Goal: Information Seeking & Learning: Check status

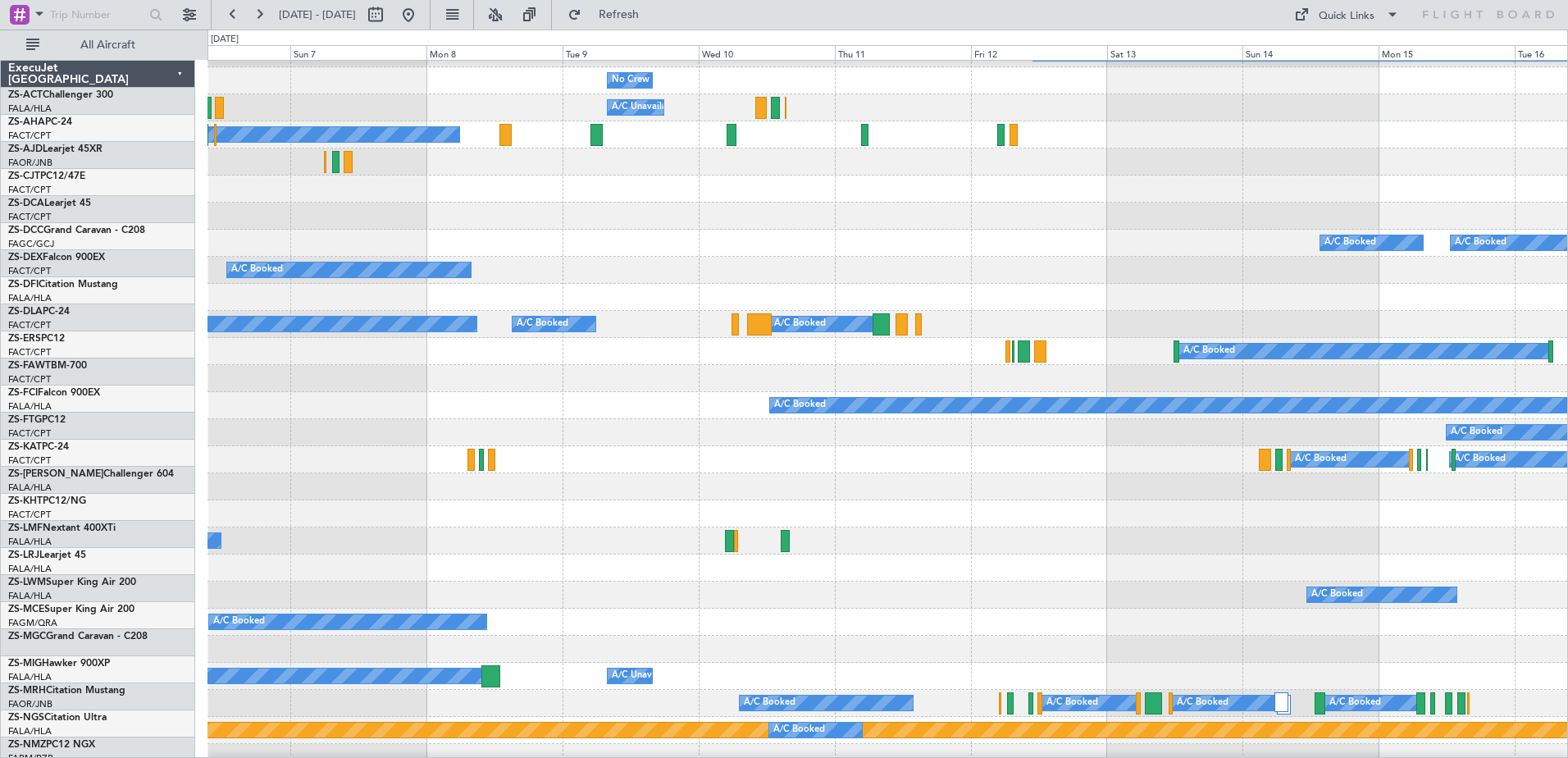
scroll to position [426, 0]
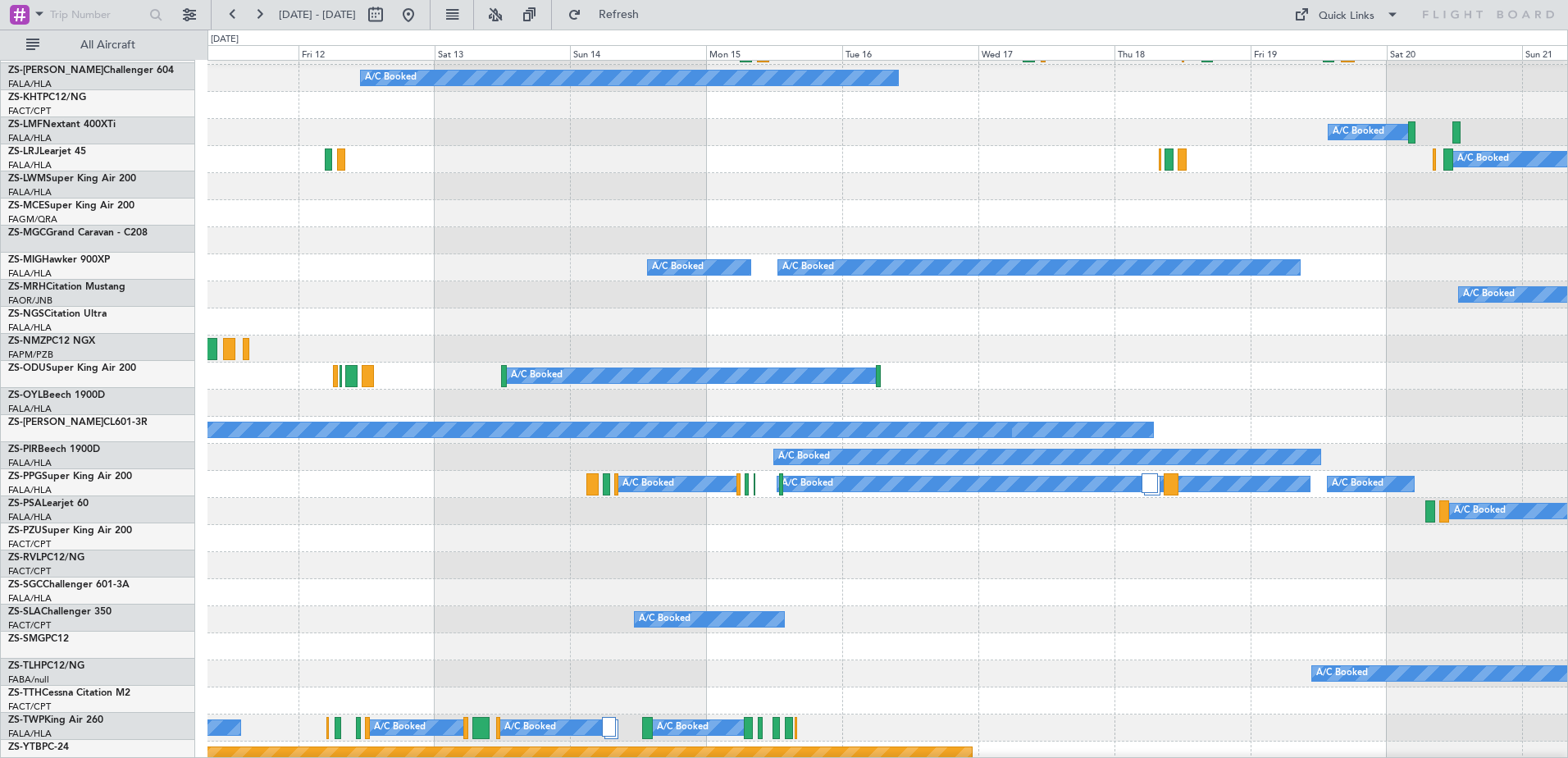
click at [365, 276] on div "A/C Booked A/C Booked A/C Booked" at bounding box center [887, 268] width 1360 height 27
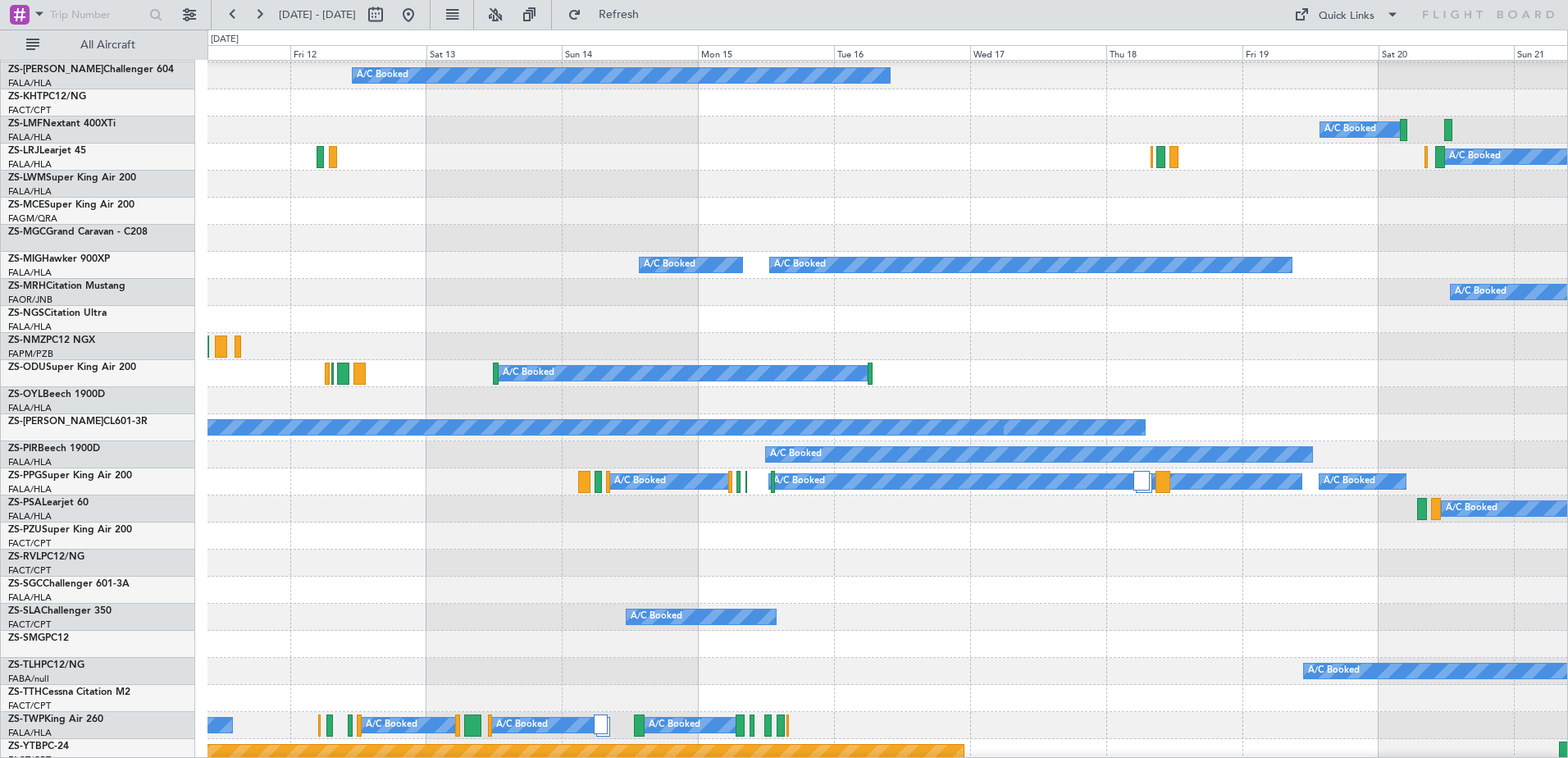
scroll to position [439, 0]
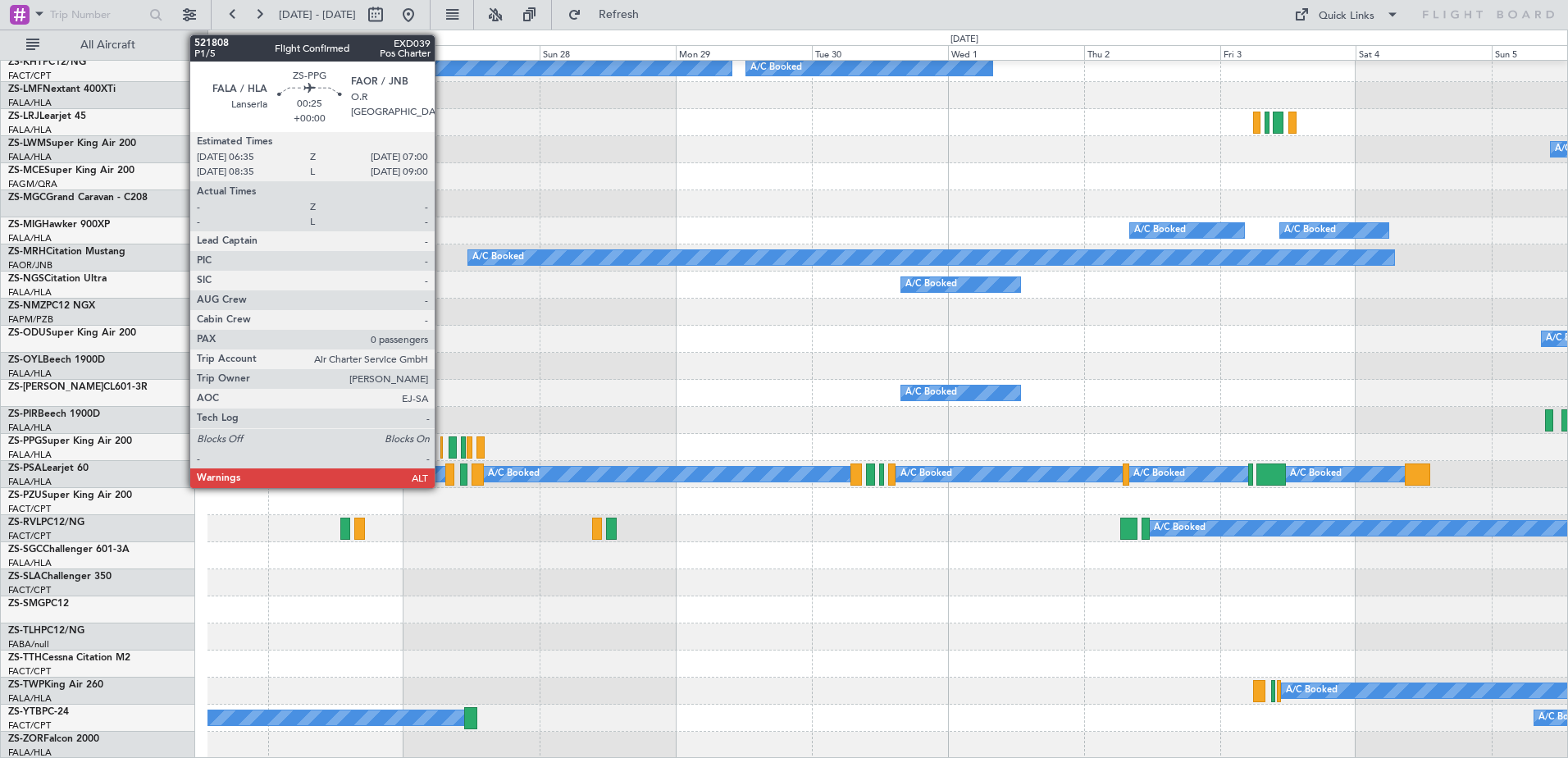
click at [442, 447] on div at bounding box center [441, 448] width 3 height 22
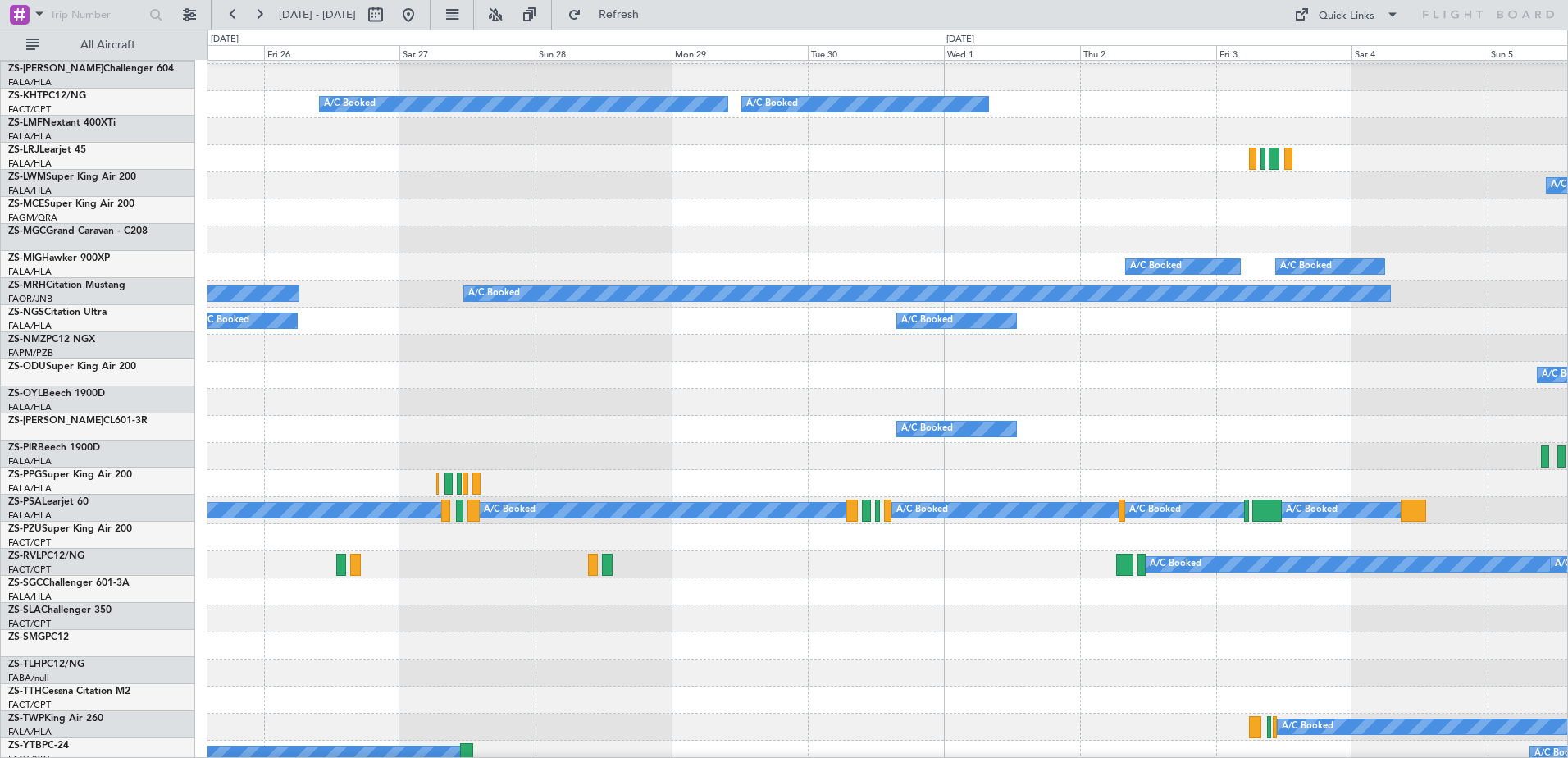
scroll to position [403, 0]
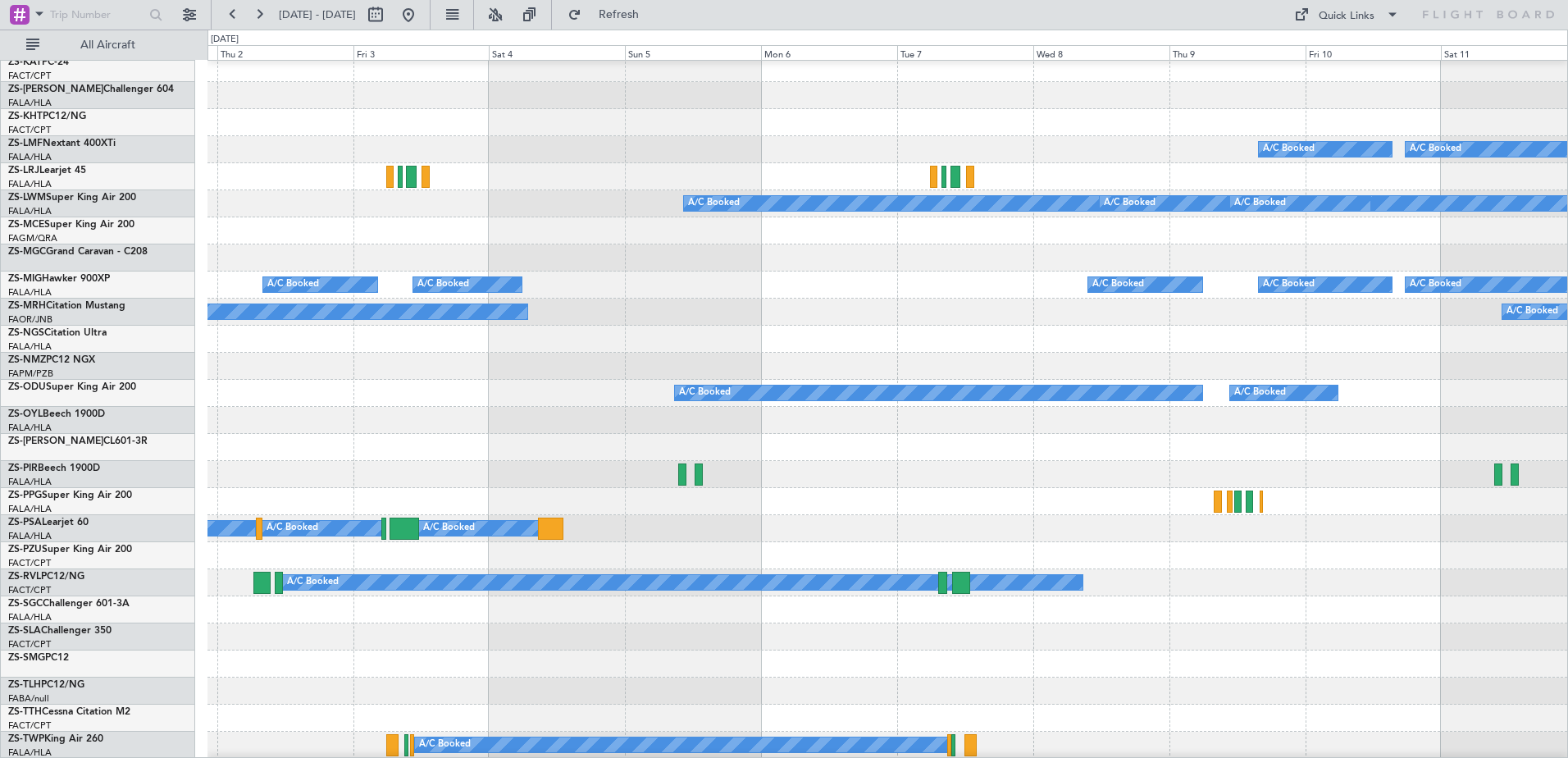
click at [250, 419] on div at bounding box center [887, 420] width 1360 height 27
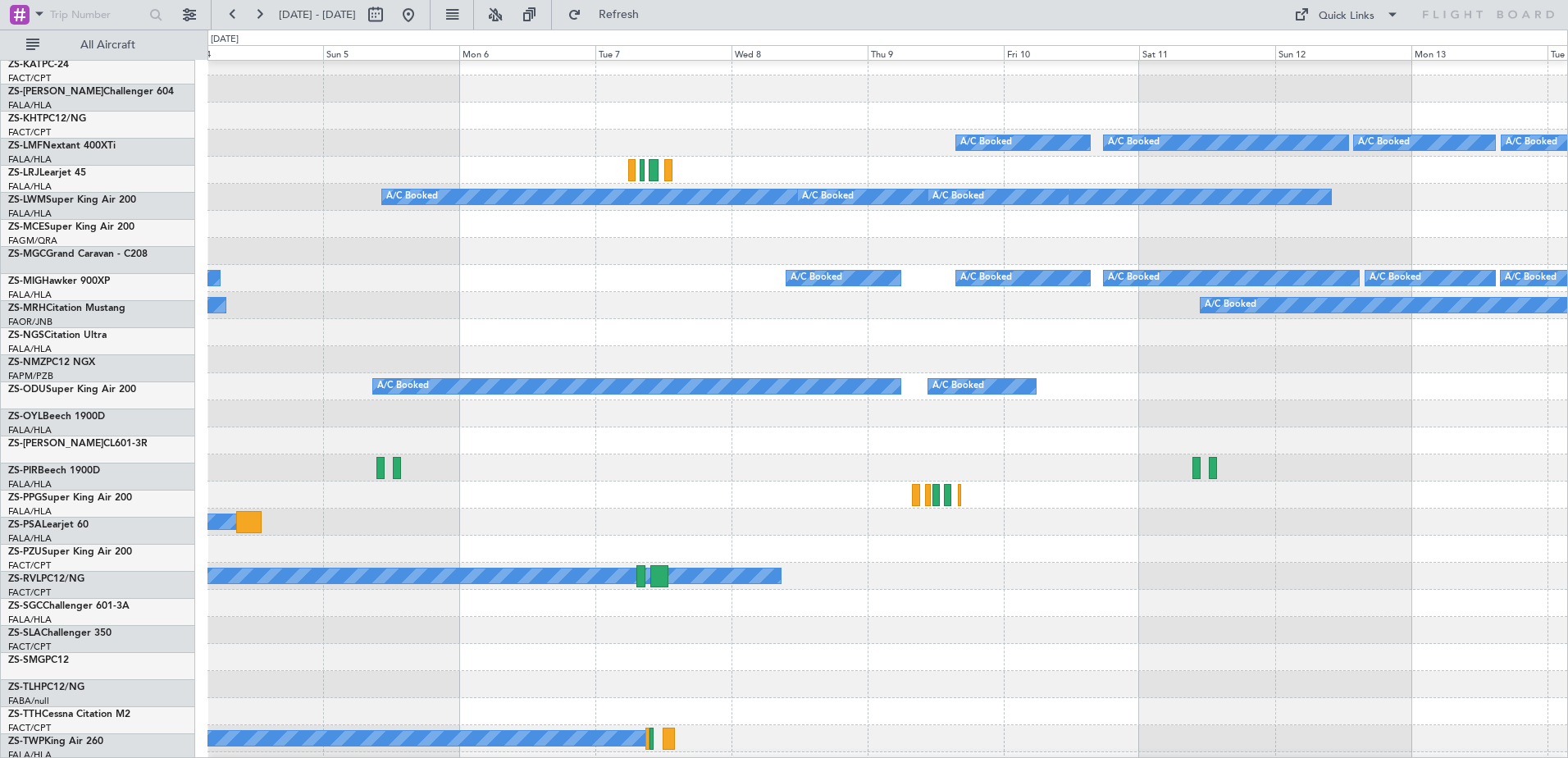
scroll to position [439, 0]
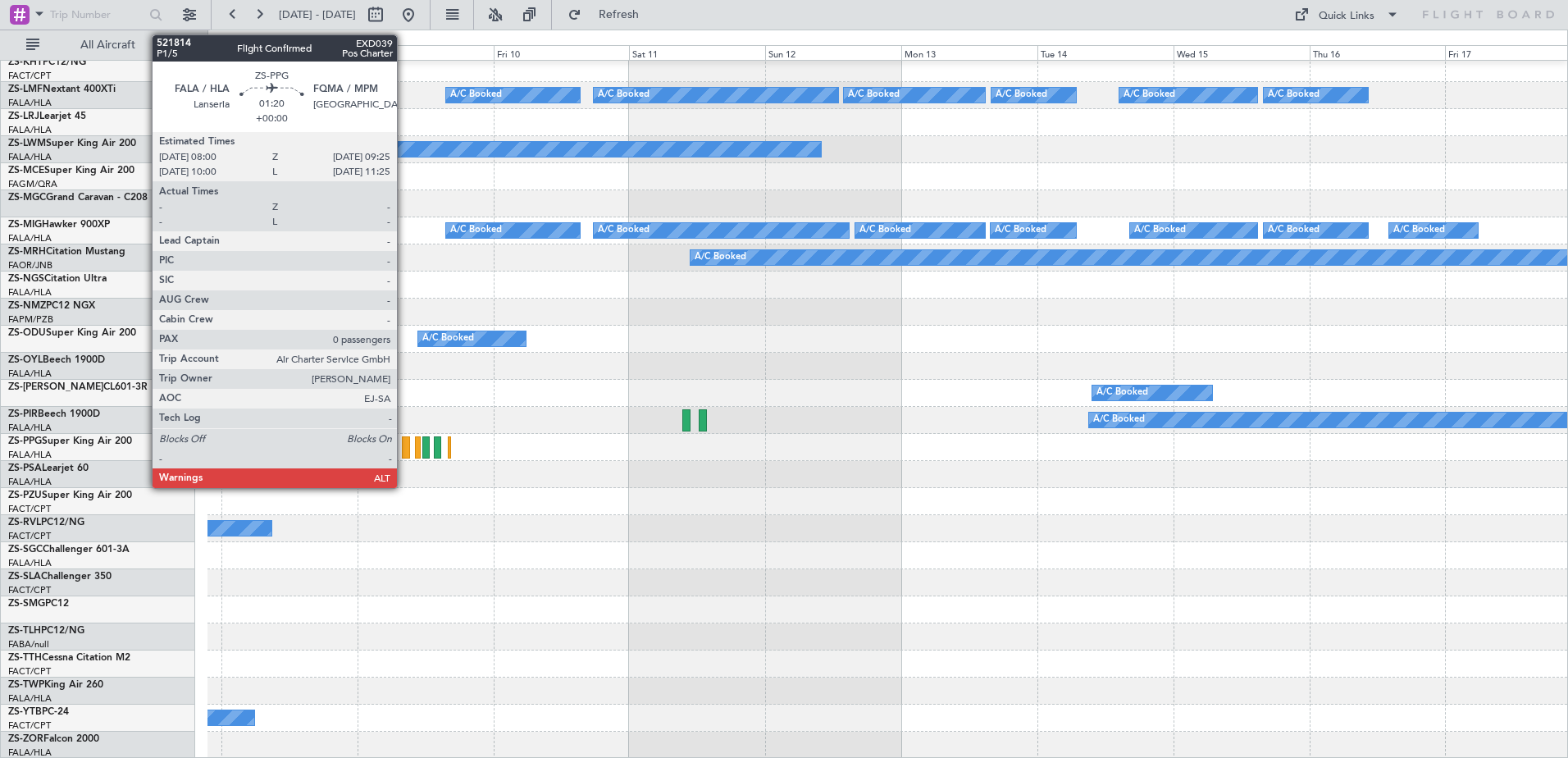
click at [404, 447] on div at bounding box center [406, 448] width 8 height 22
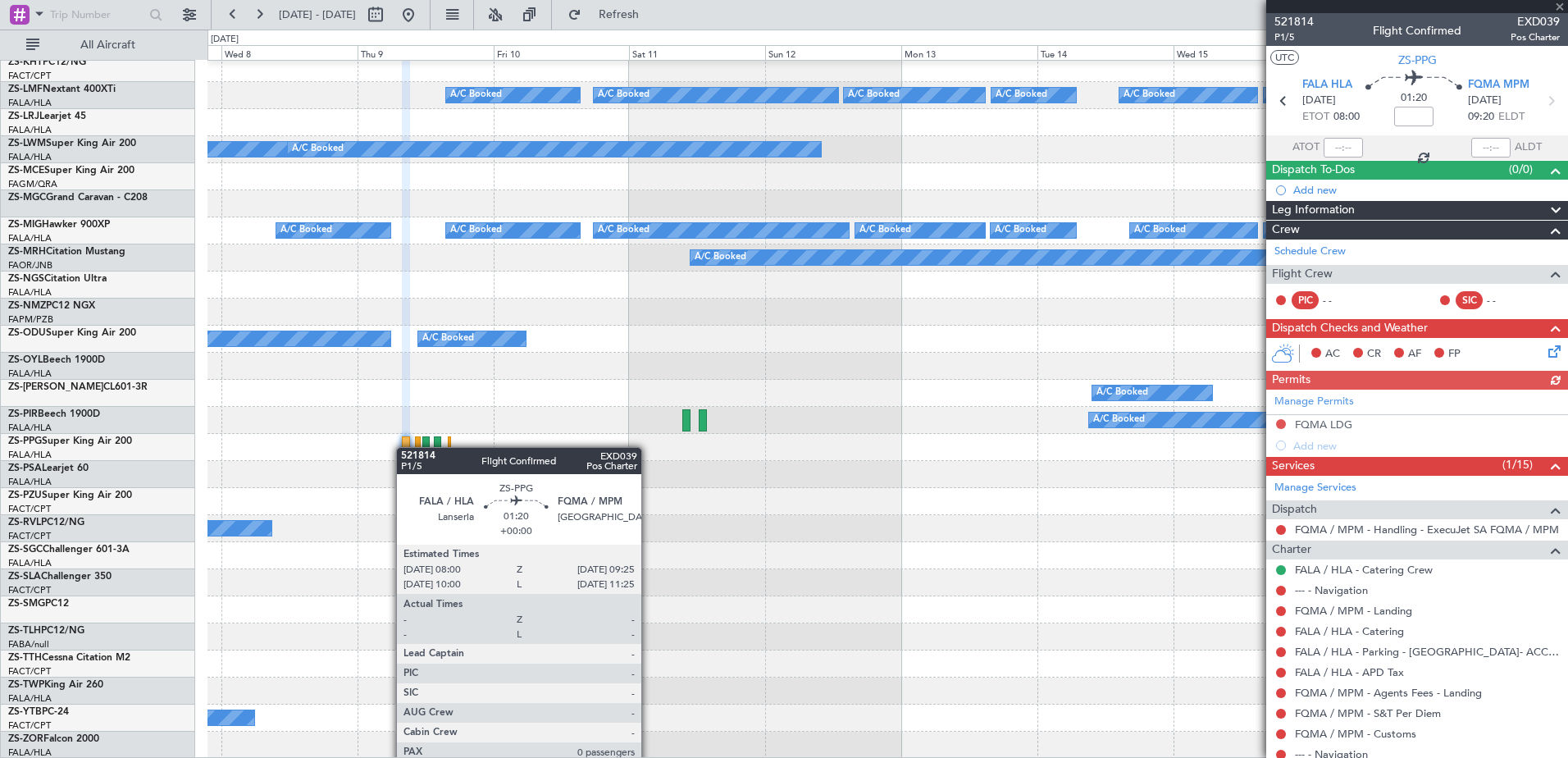
click at [404, 447] on div at bounding box center [406, 448] width 8 height 22
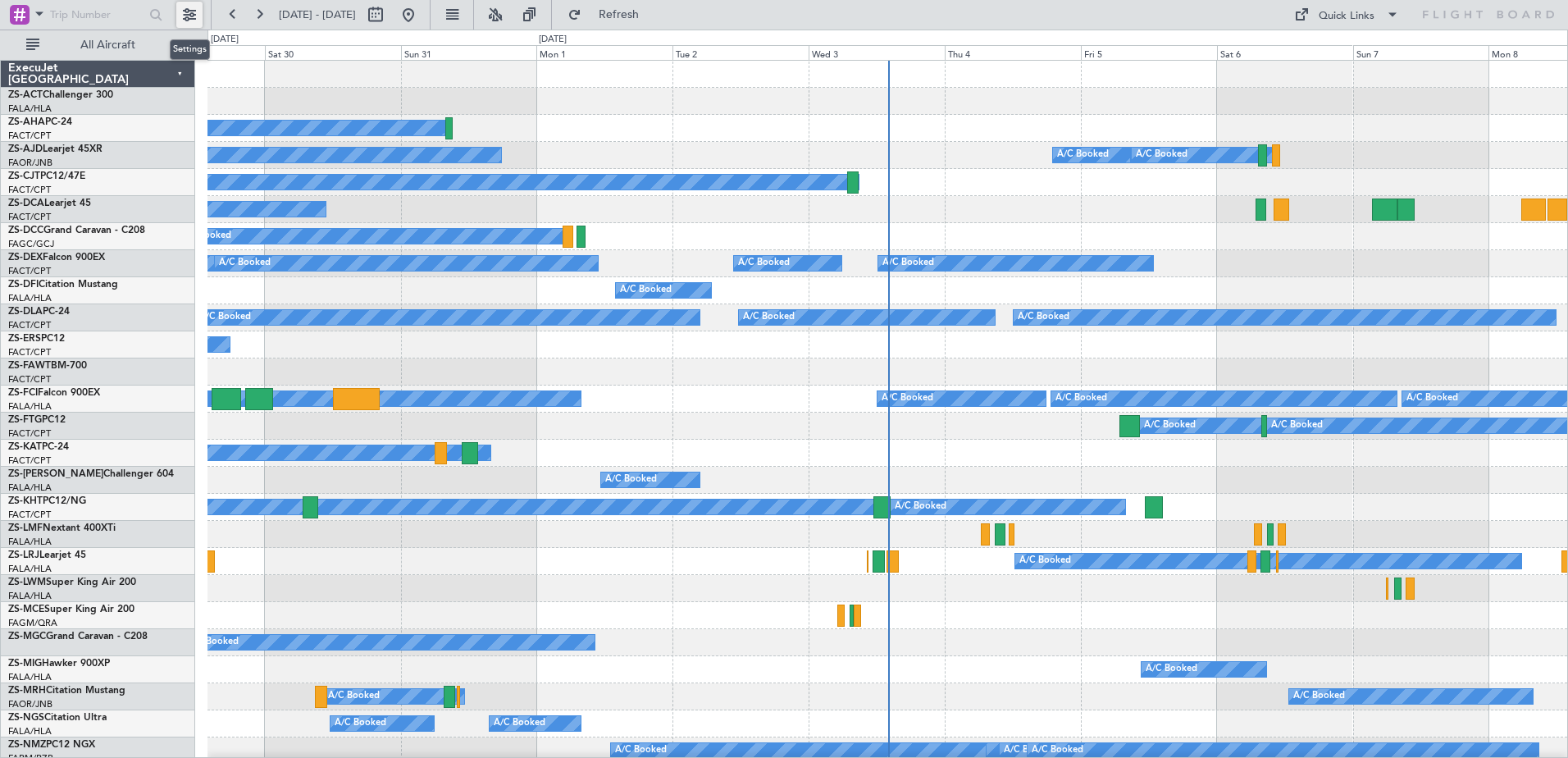
click at [185, 15] on button at bounding box center [189, 14] width 26 height 26
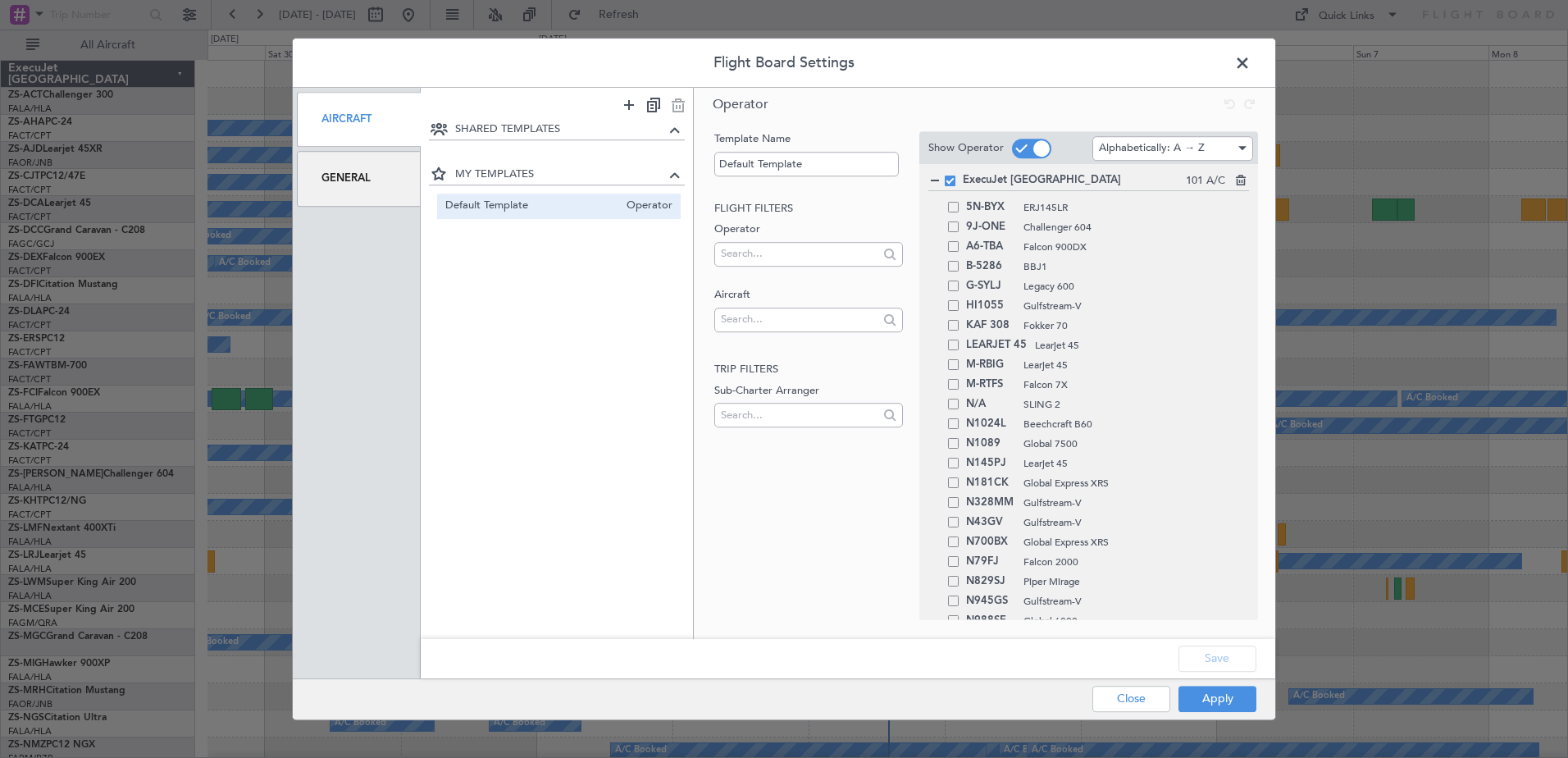
click at [1251, 63] on span at bounding box center [1251, 67] width 0 height 33
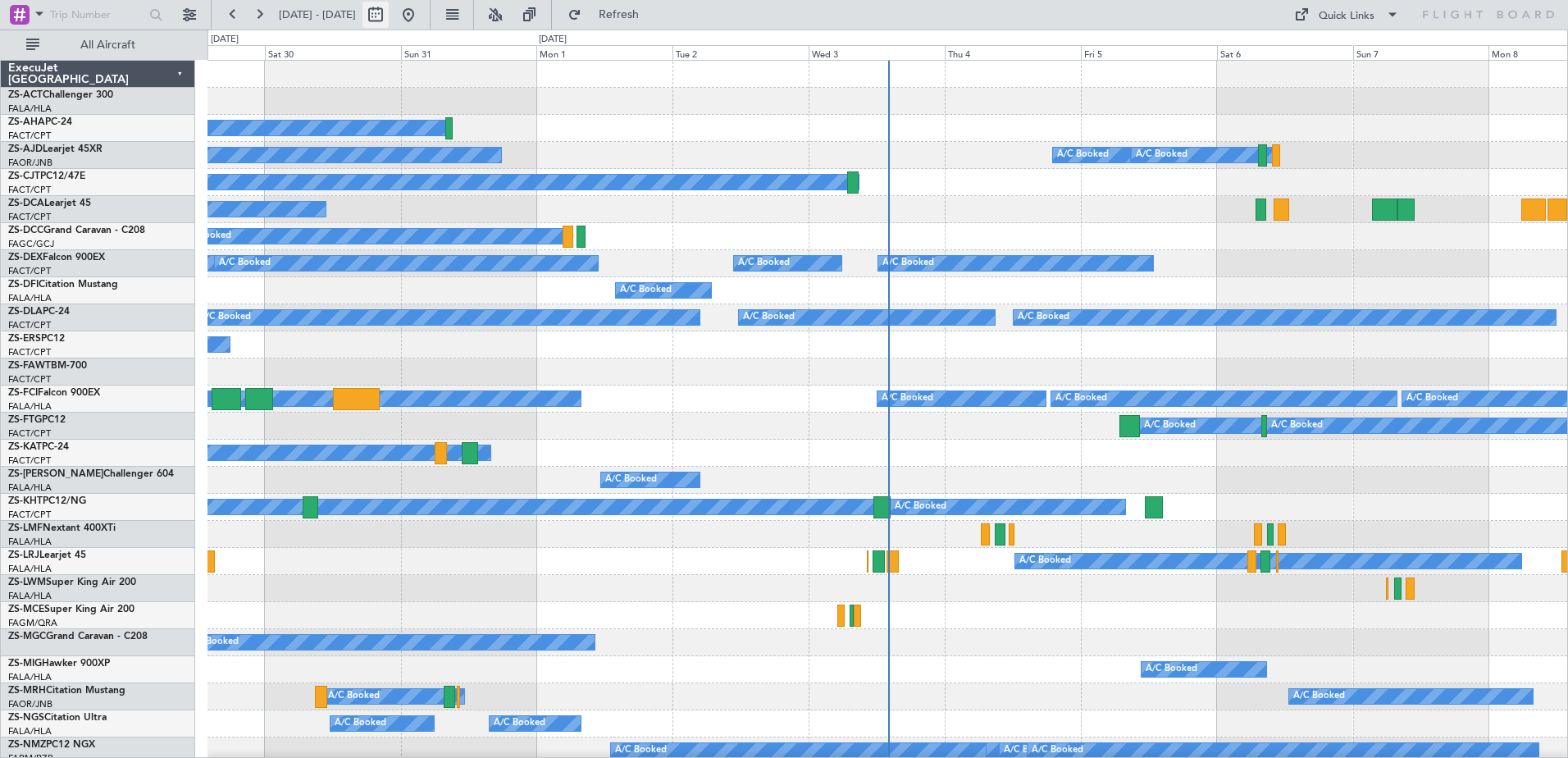
click at [389, 23] on button at bounding box center [376, 14] width 26 height 26
select select "8"
select select "2025"
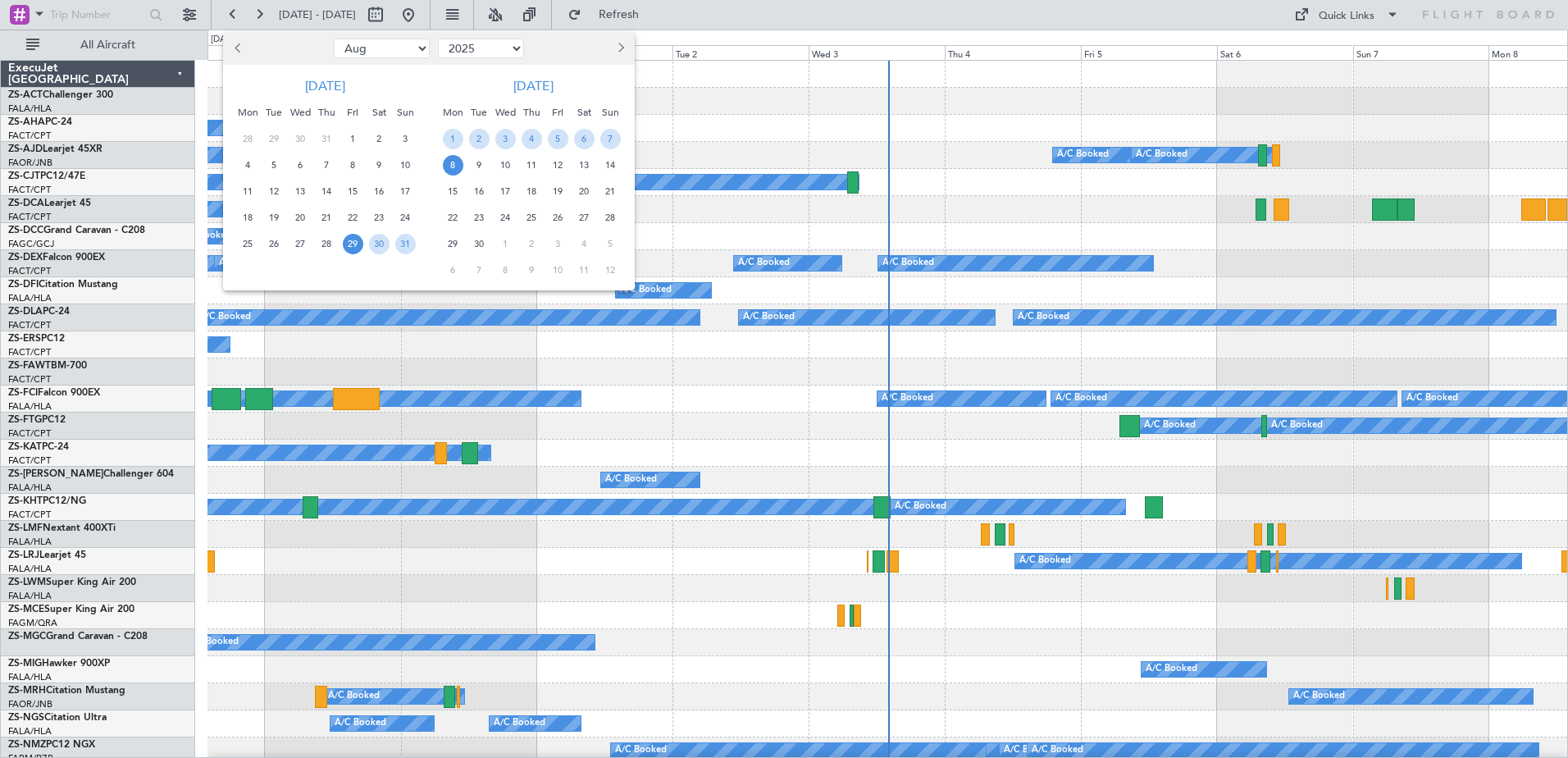
click at [461, 190] on span "15" at bounding box center [453, 191] width 20 height 20
click at [509, 188] on span "17" at bounding box center [506, 191] width 20 height 20
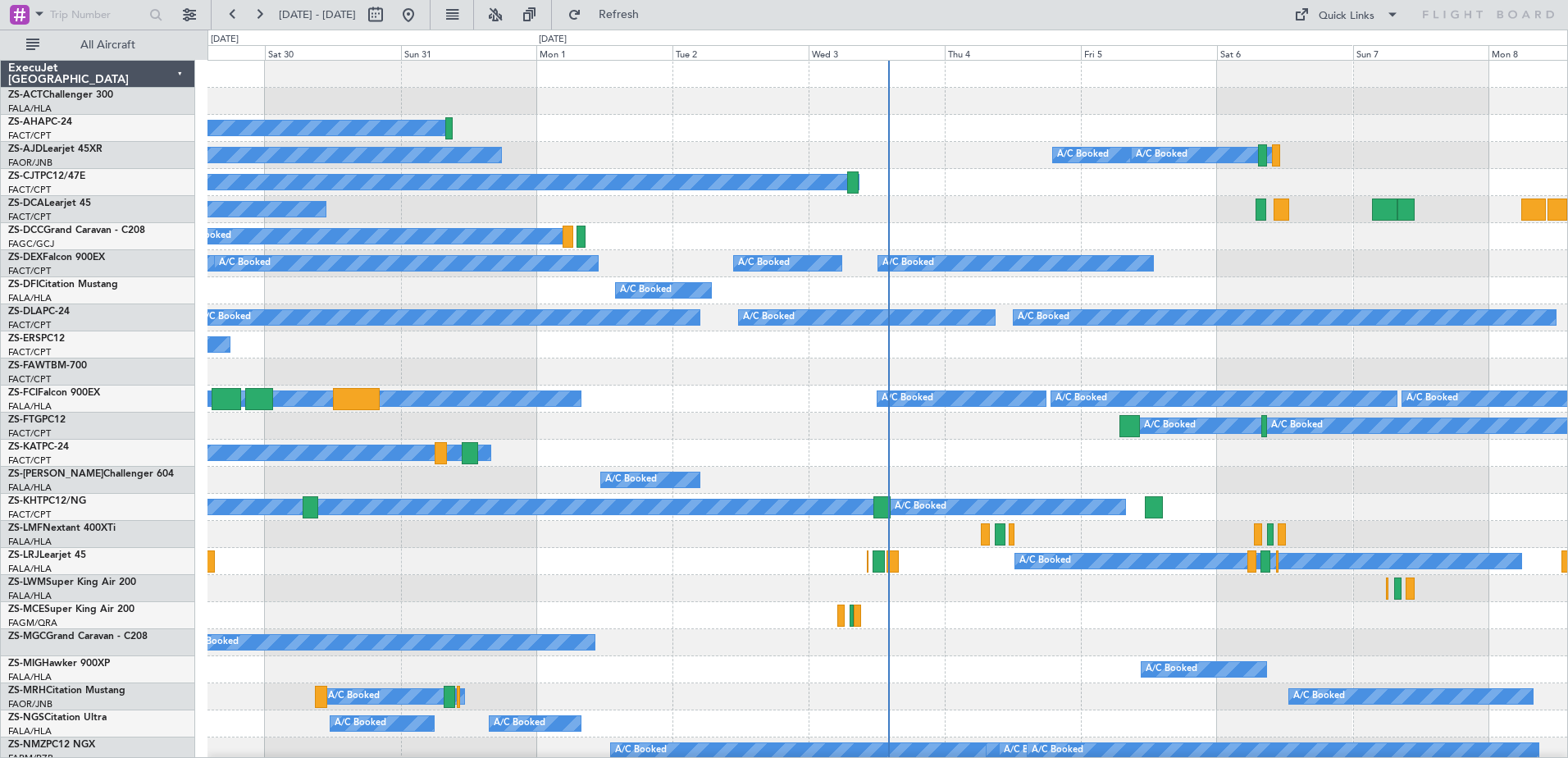
select select "9"
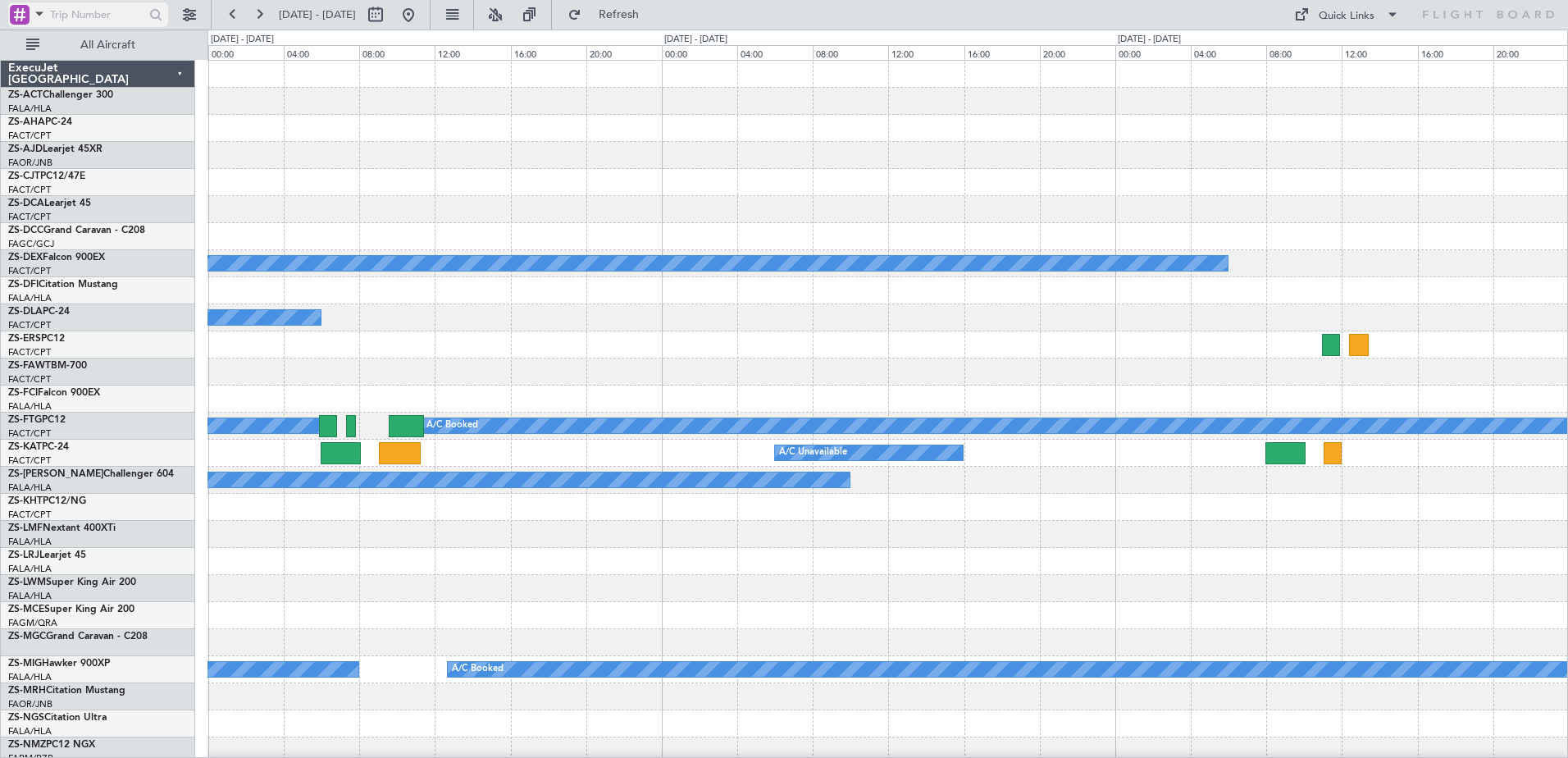
click at [31, 15] on span at bounding box center [39, 14] width 19 height 20
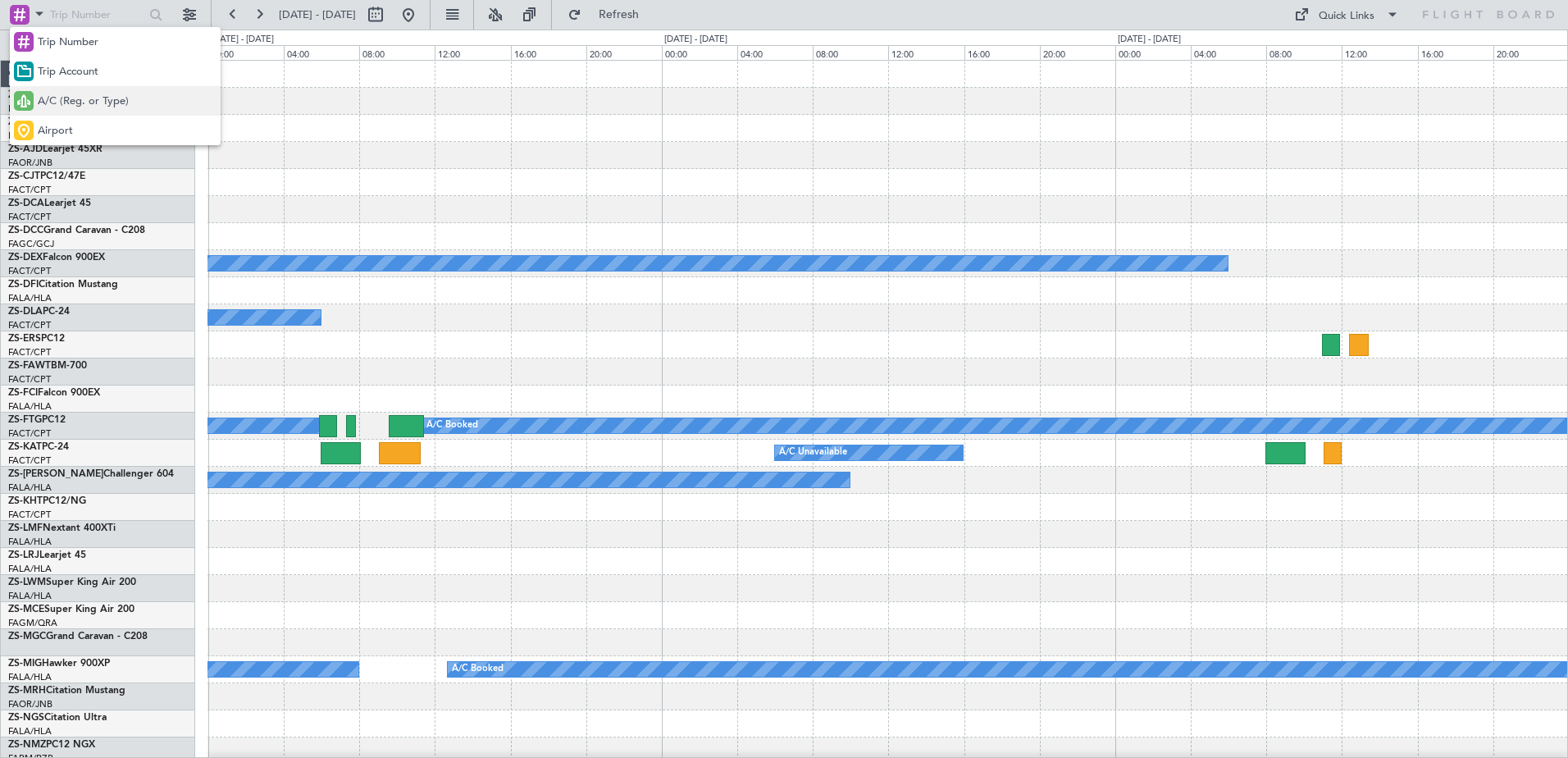
click at [53, 99] on span "A/C (Reg. or Type)" at bounding box center [84, 102] width 91 height 16
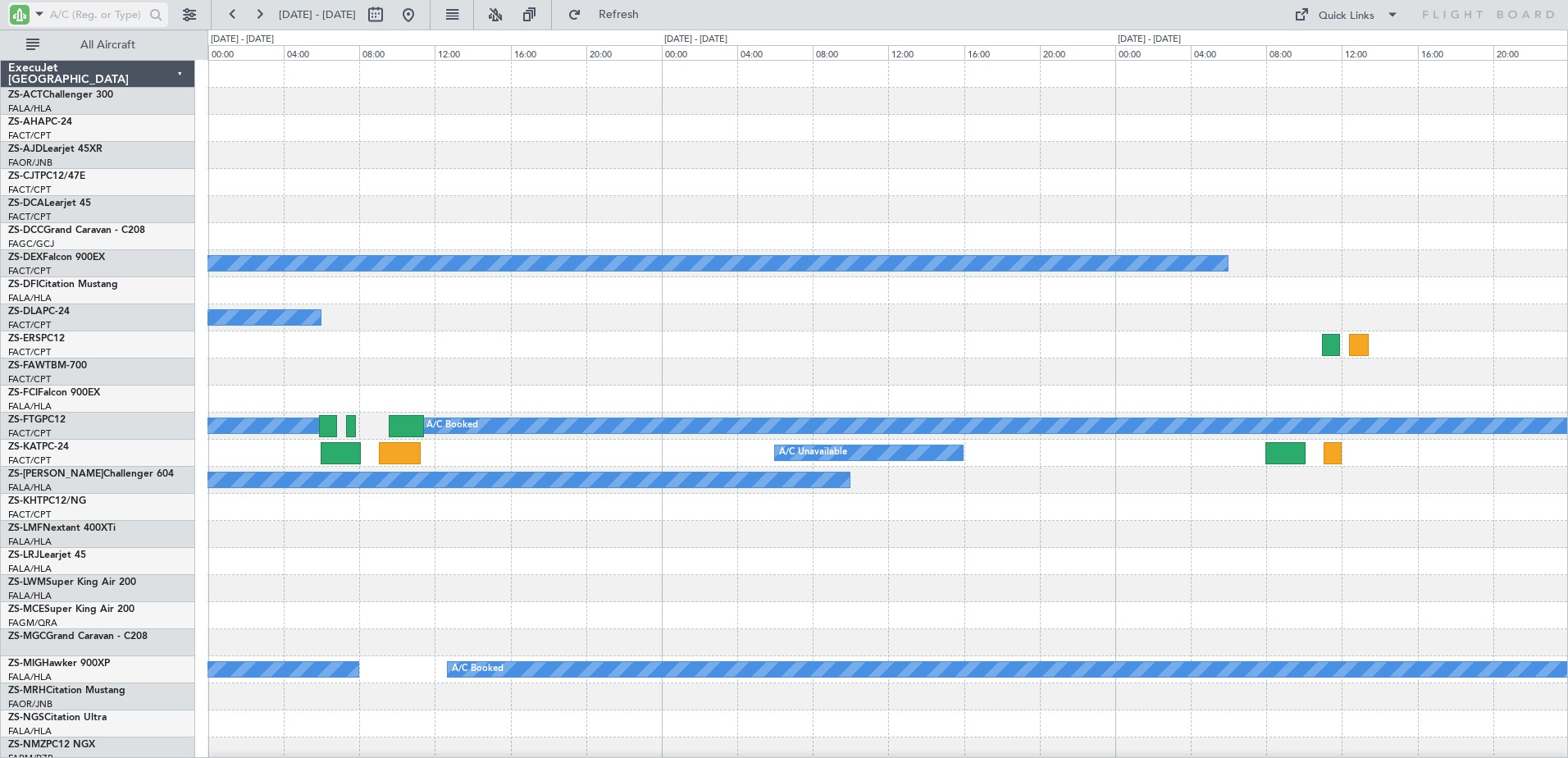
click at [88, 14] on input "text" at bounding box center [97, 14] width 95 height 25
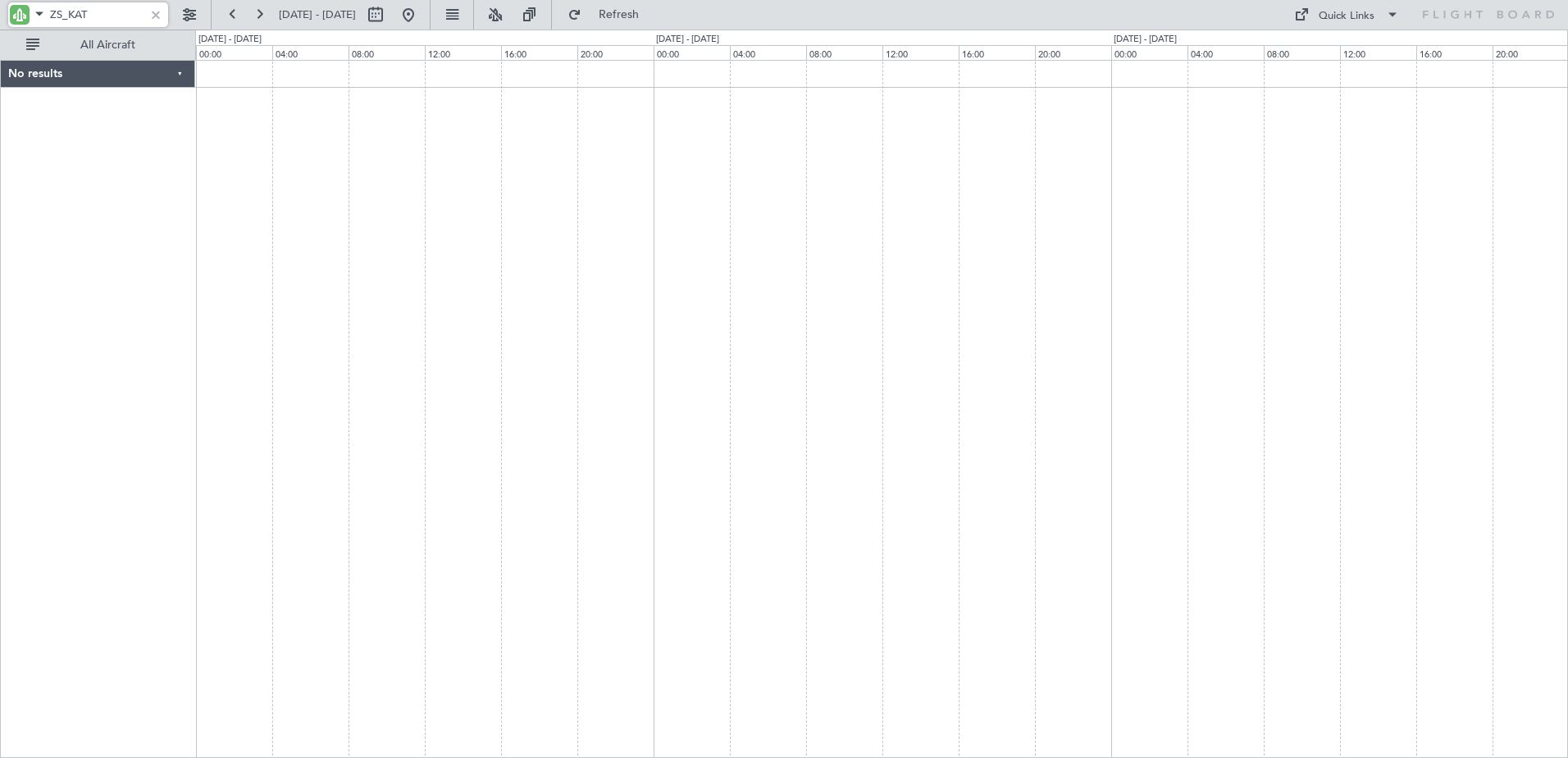
click at [61, 14] on input "ZS_KAT" at bounding box center [97, 14] width 95 height 25
click at [62, 13] on input "Z_KAT" at bounding box center [97, 14] width 95 height 25
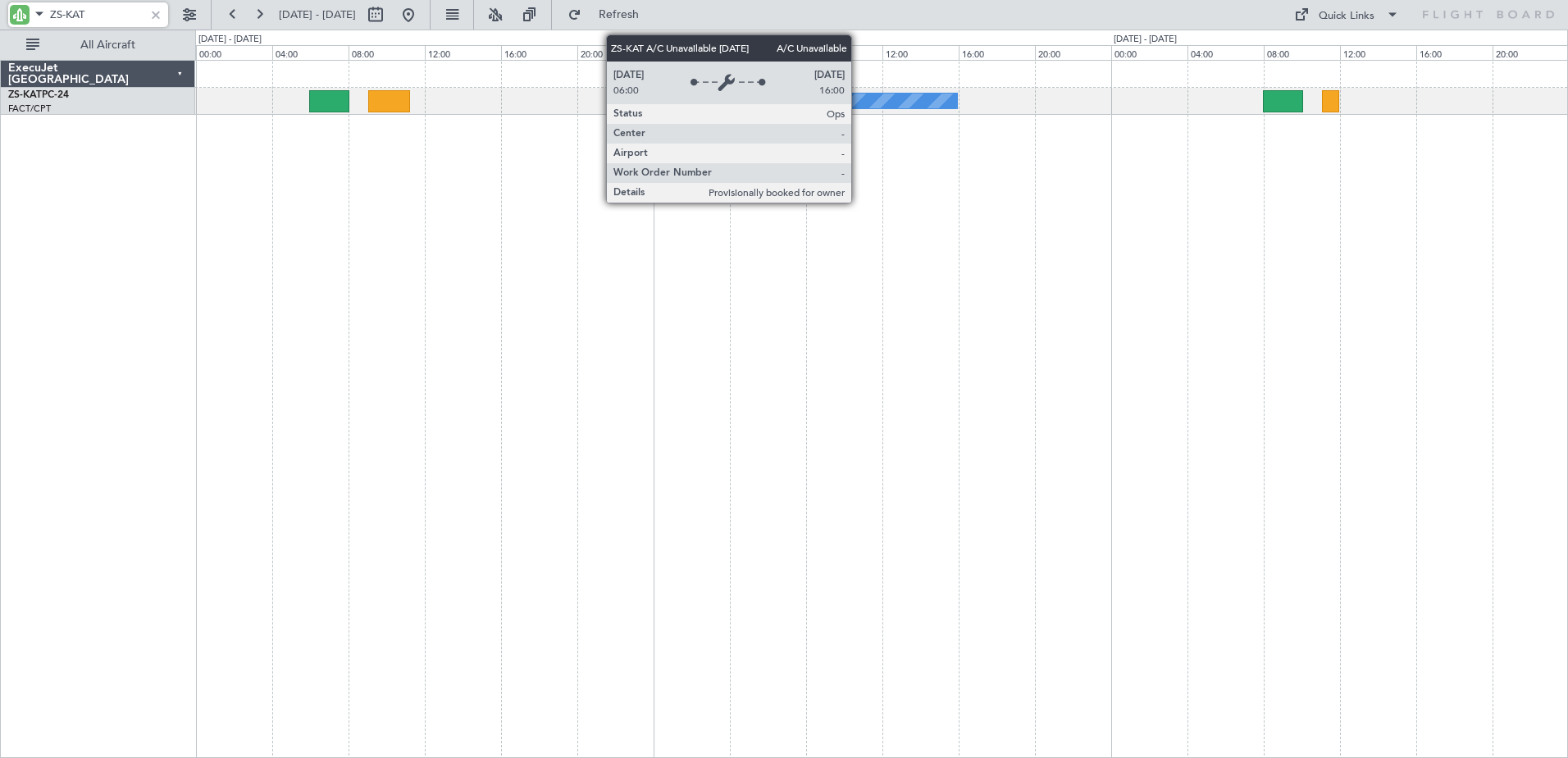
click at [858, 102] on div "A/C Unavailable" at bounding box center [863, 101] width 189 height 14
type input "ZS-KAT"
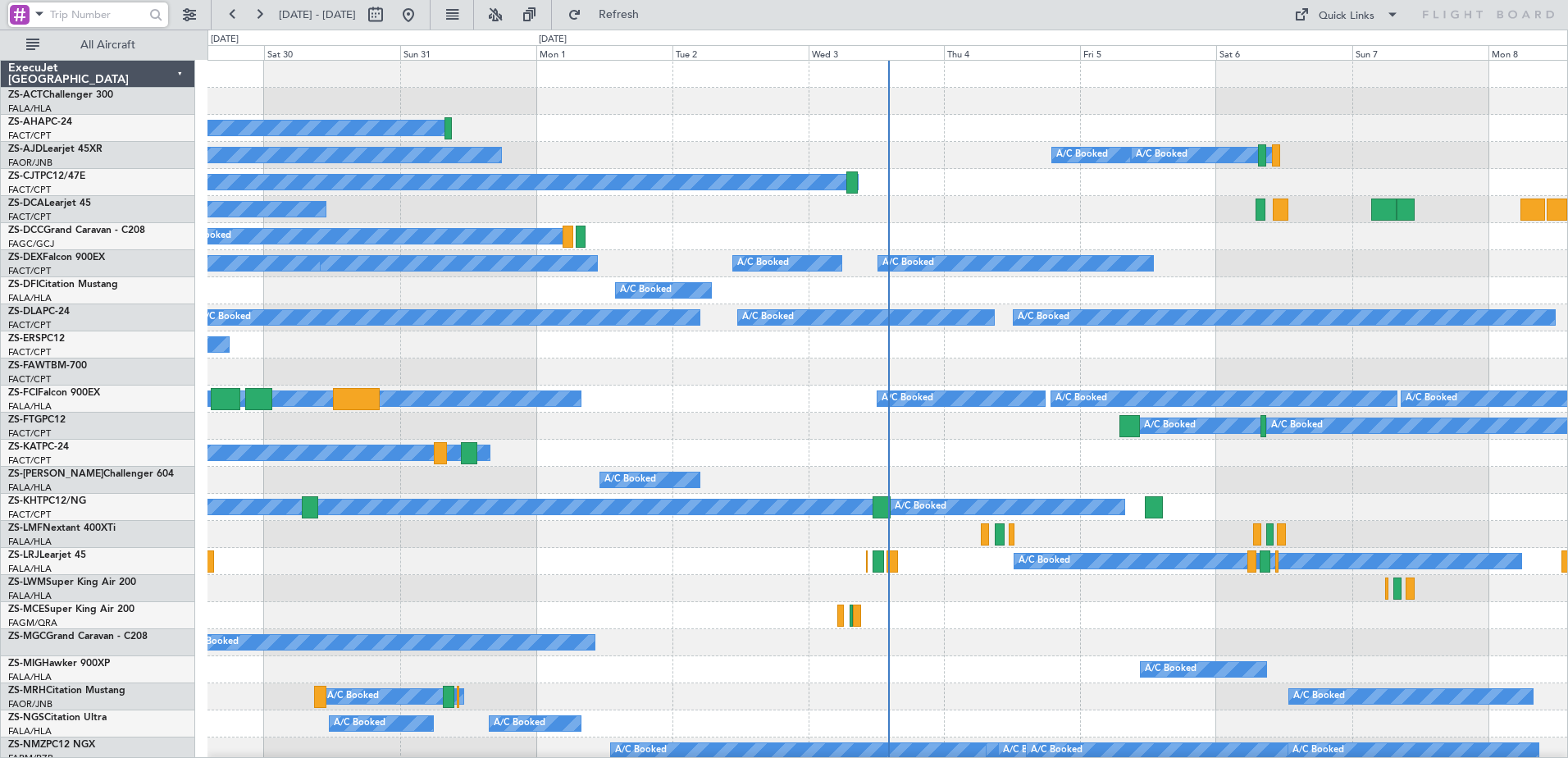
click at [91, 15] on input "text" at bounding box center [97, 14] width 95 height 25
type input "ZS-KAT"
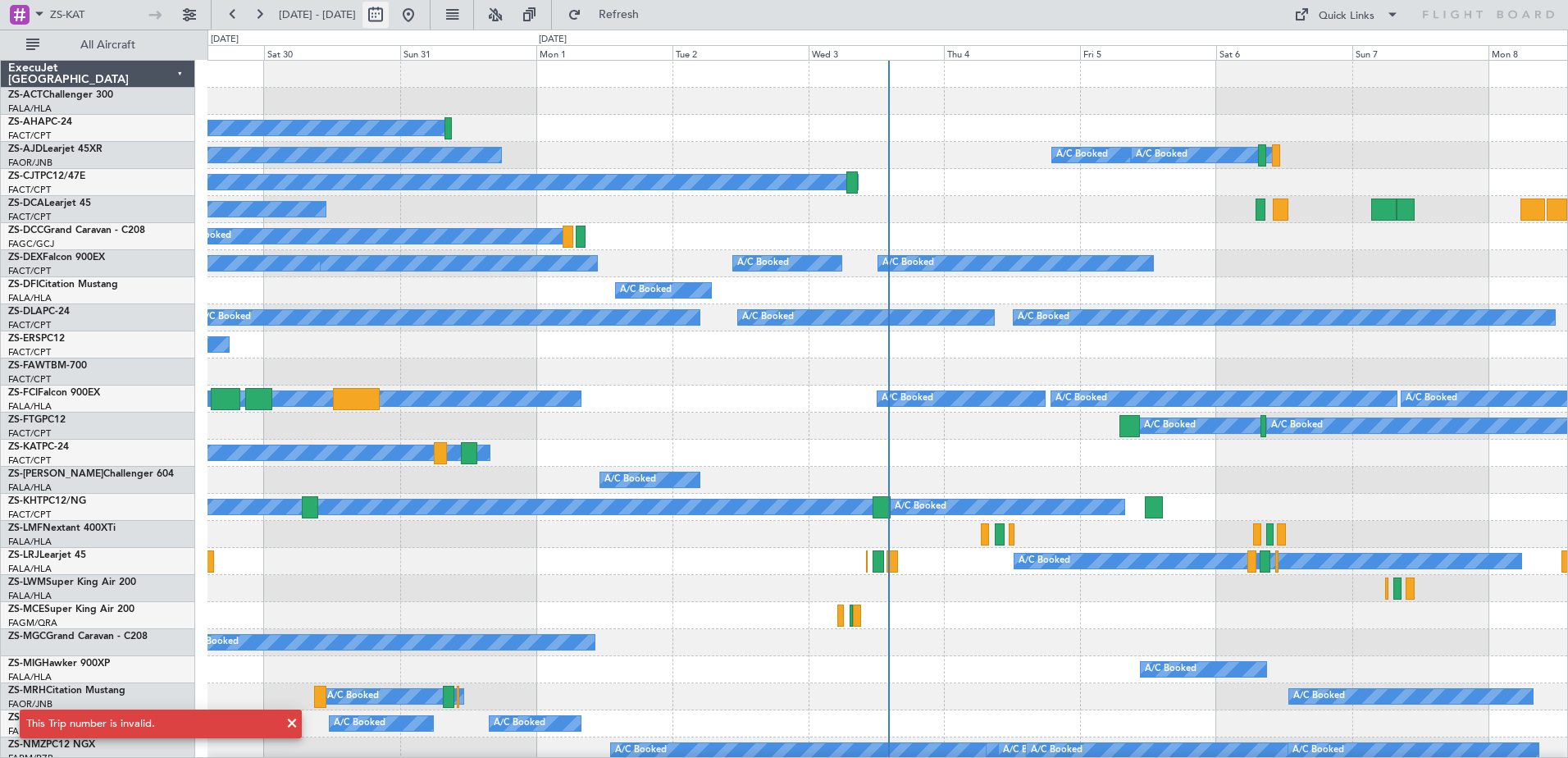
click at [389, 14] on button at bounding box center [376, 14] width 26 height 26
select select "8"
select select "2025"
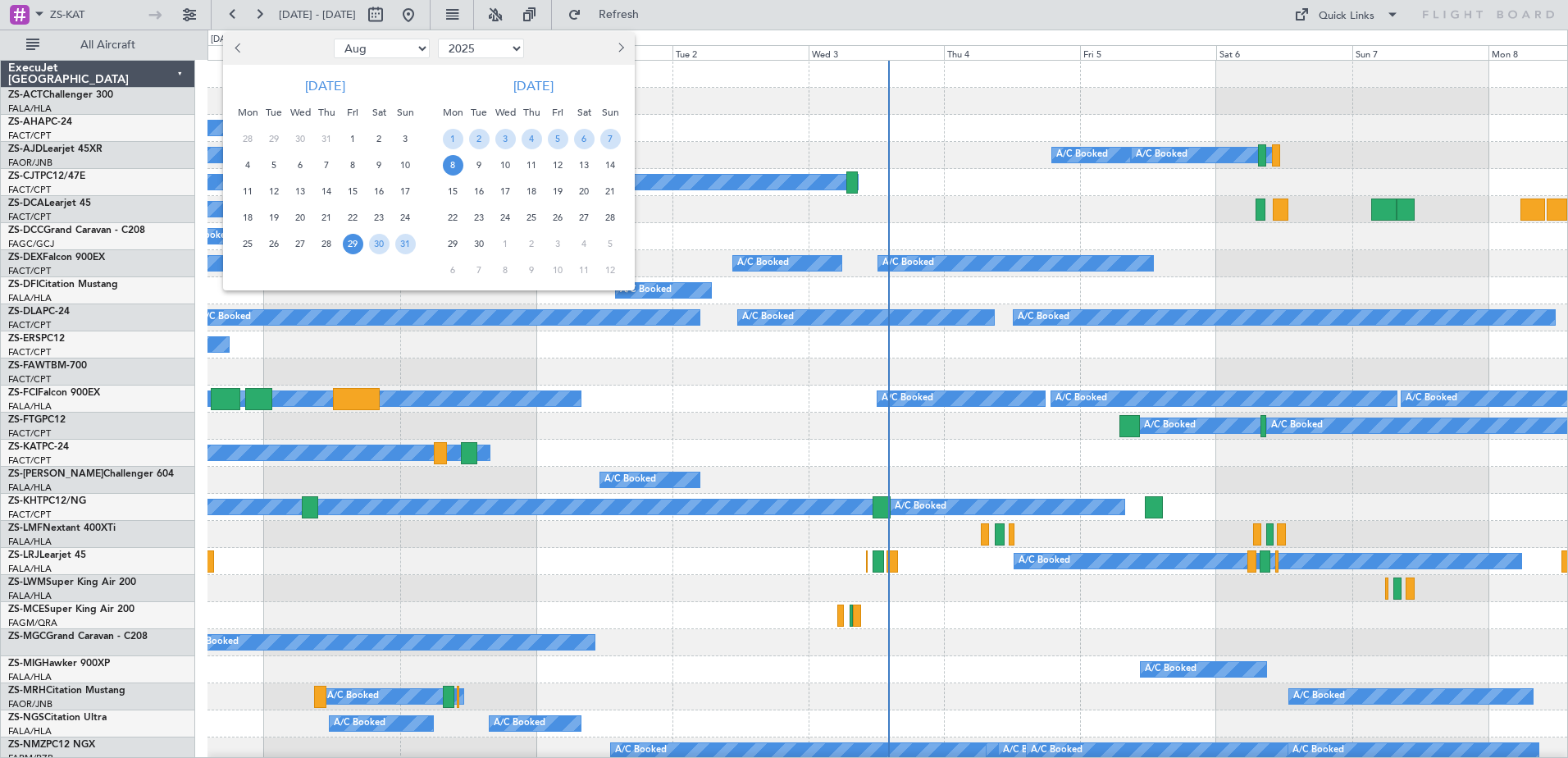
click at [101, 12] on div at bounding box center [784, 379] width 1568 height 758
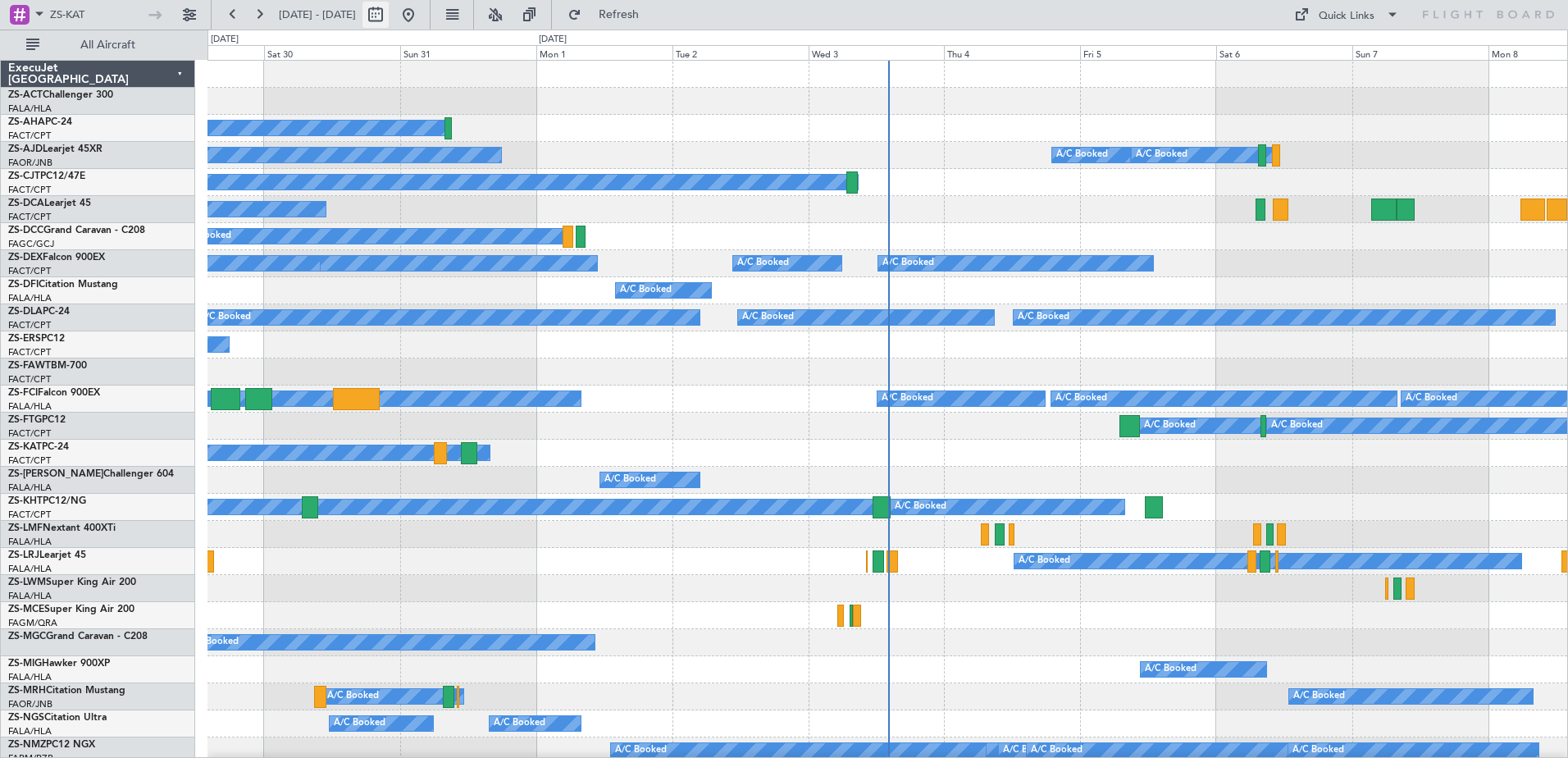
click at [389, 16] on button at bounding box center [376, 14] width 26 height 26
select select "8"
select select "2025"
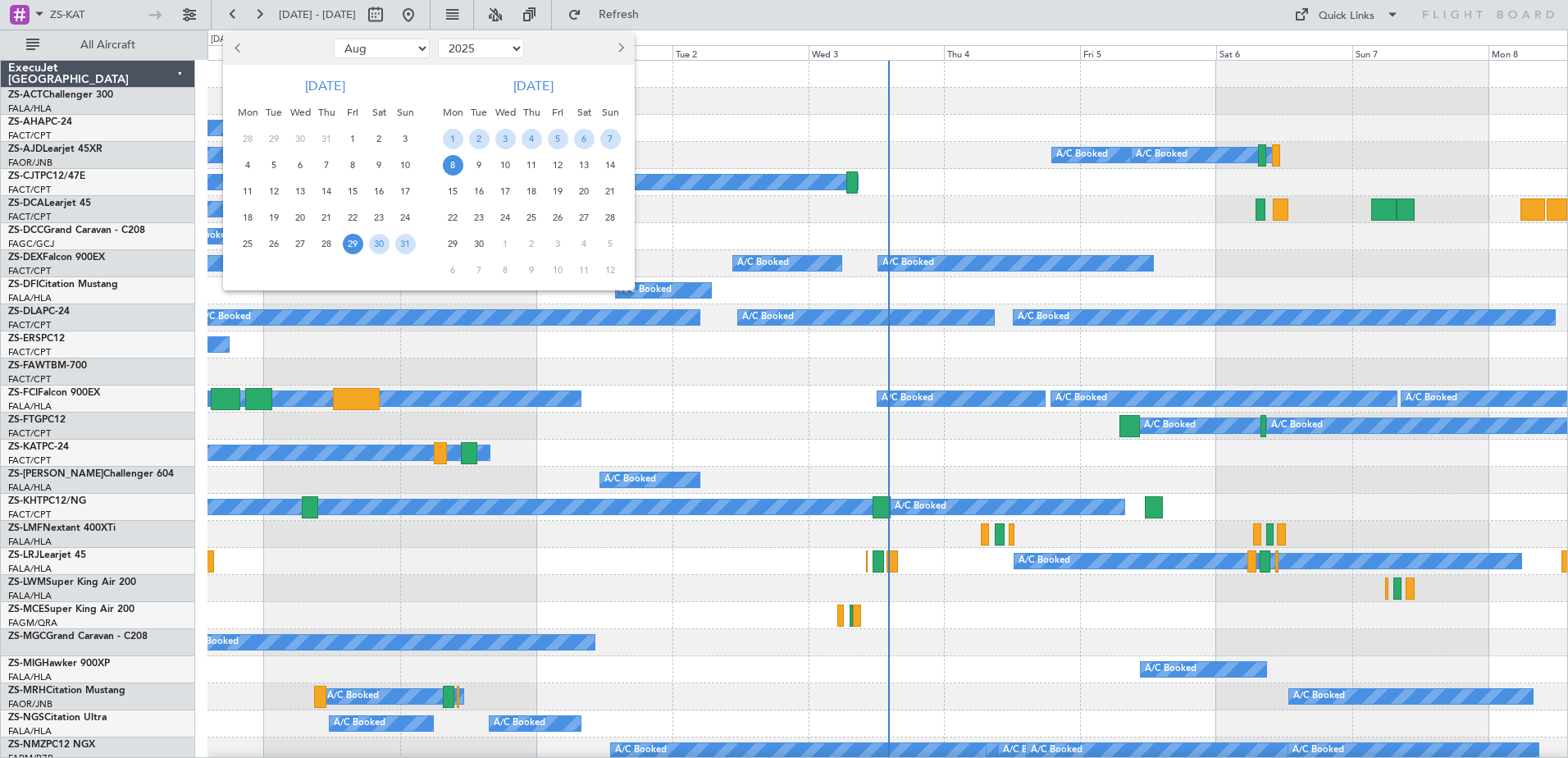
click at [620, 51] on span "Next month" at bounding box center [619, 47] width 10 height 10
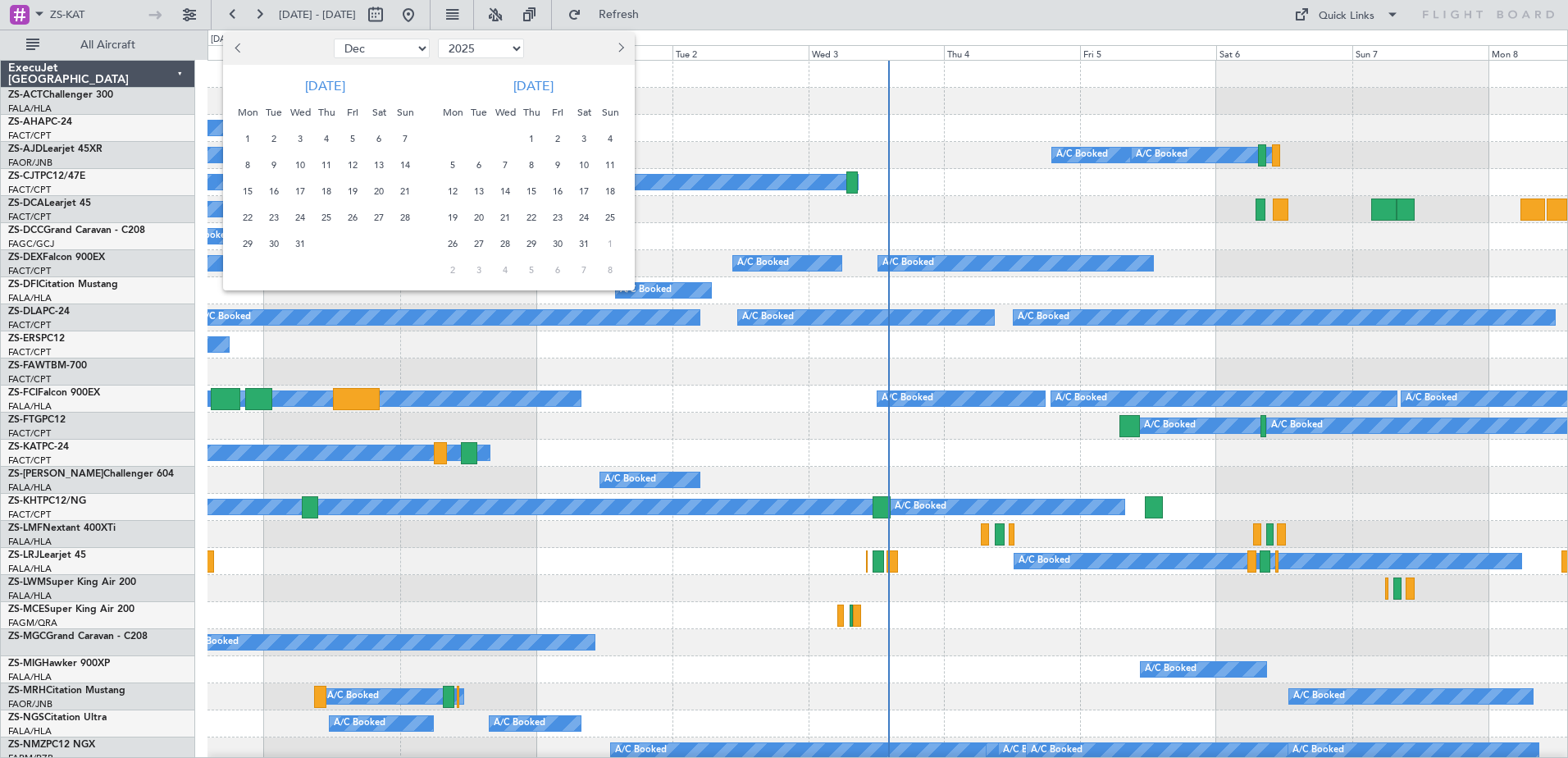
select select "1"
select select "2026"
click at [244, 47] on button "Previous month" at bounding box center [238, 48] width 18 height 26
select select "12"
select select "2025"
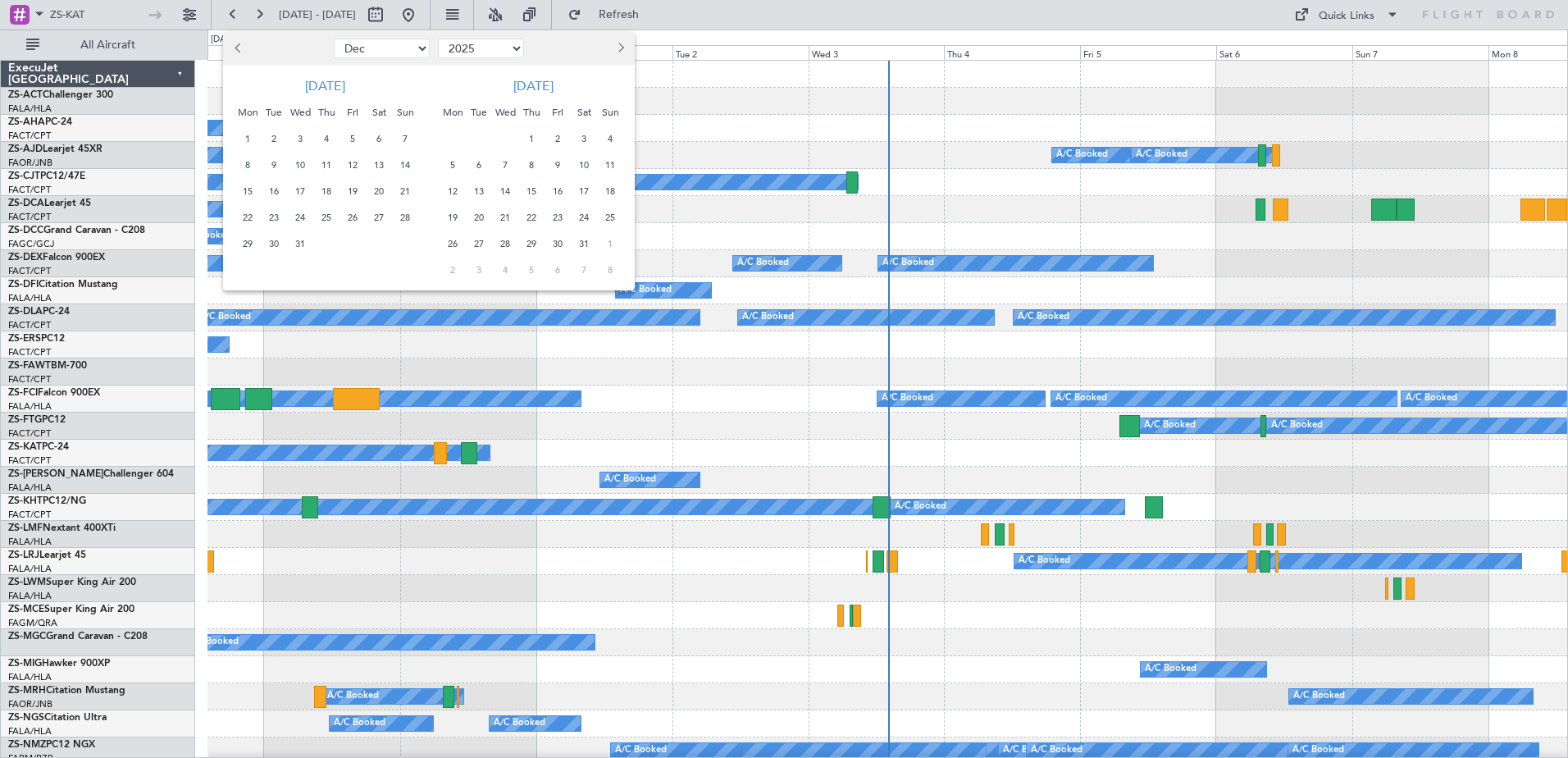
click at [244, 47] on button "Previous month" at bounding box center [238, 48] width 18 height 26
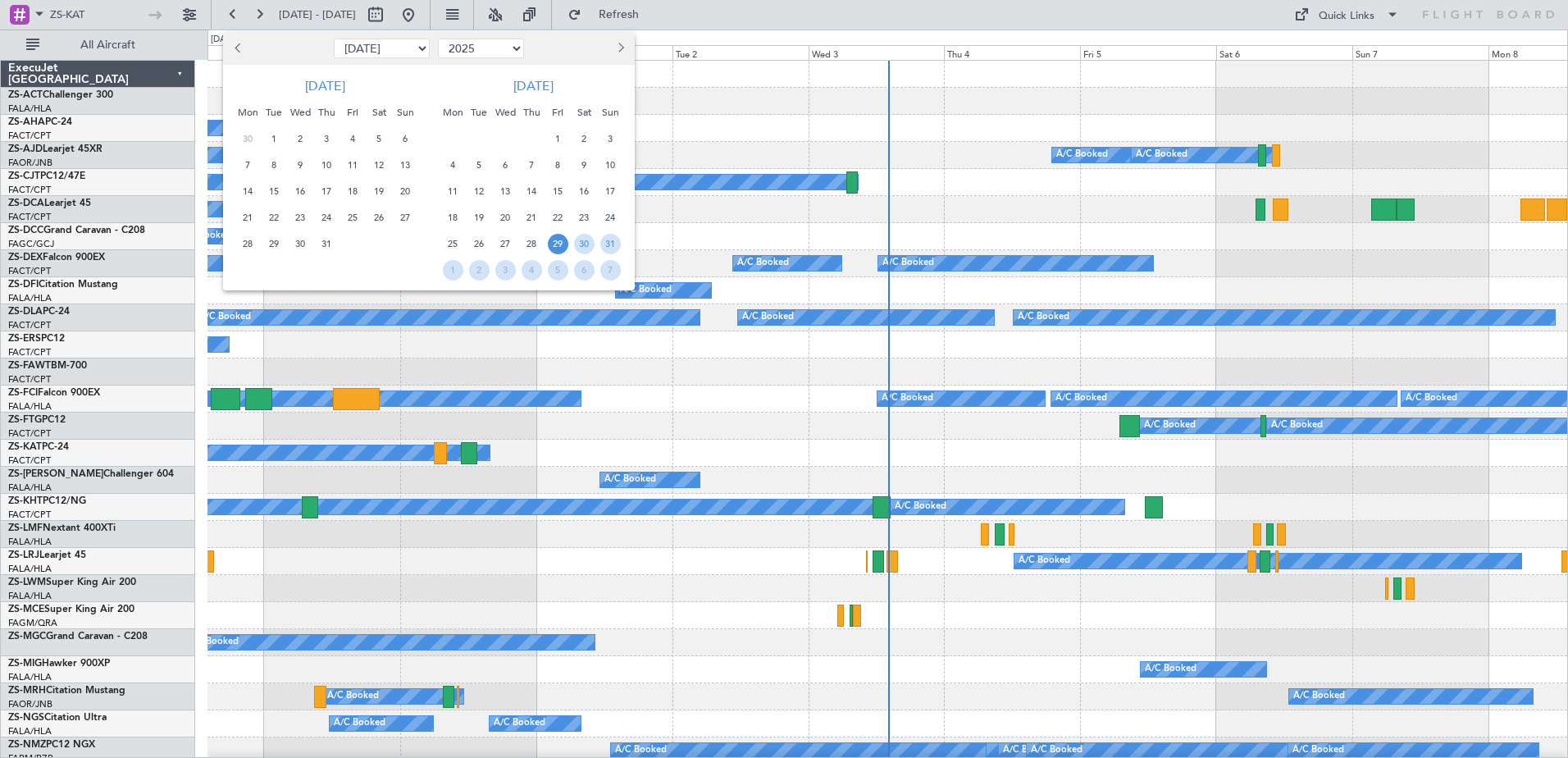
click at [244, 47] on button "Previous month" at bounding box center [238, 48] width 18 height 26
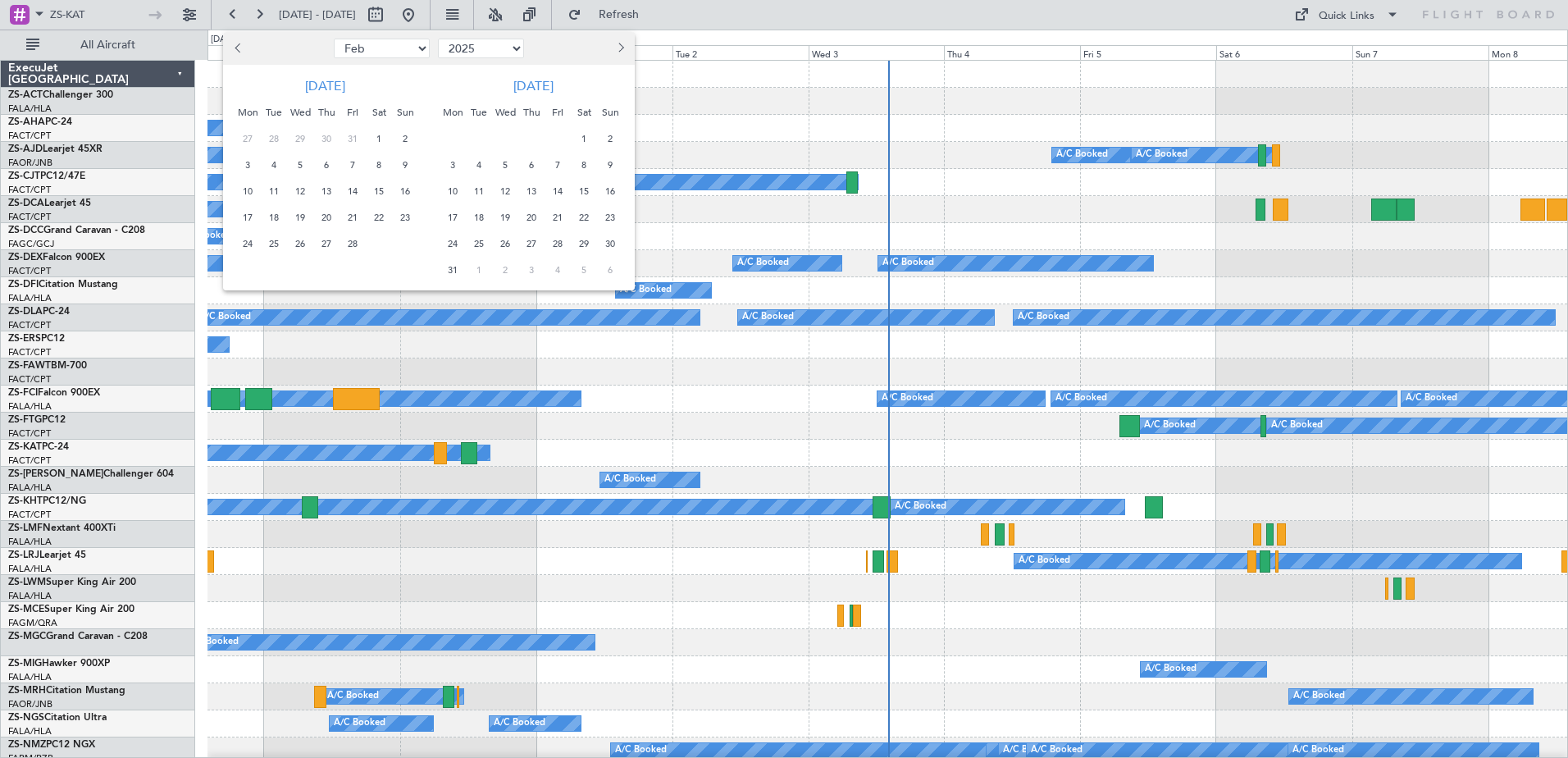
click at [244, 47] on button "Previous month" at bounding box center [238, 48] width 18 height 26
select select "12"
select select "2024"
click at [244, 47] on button "Previous month" at bounding box center [238, 48] width 18 height 26
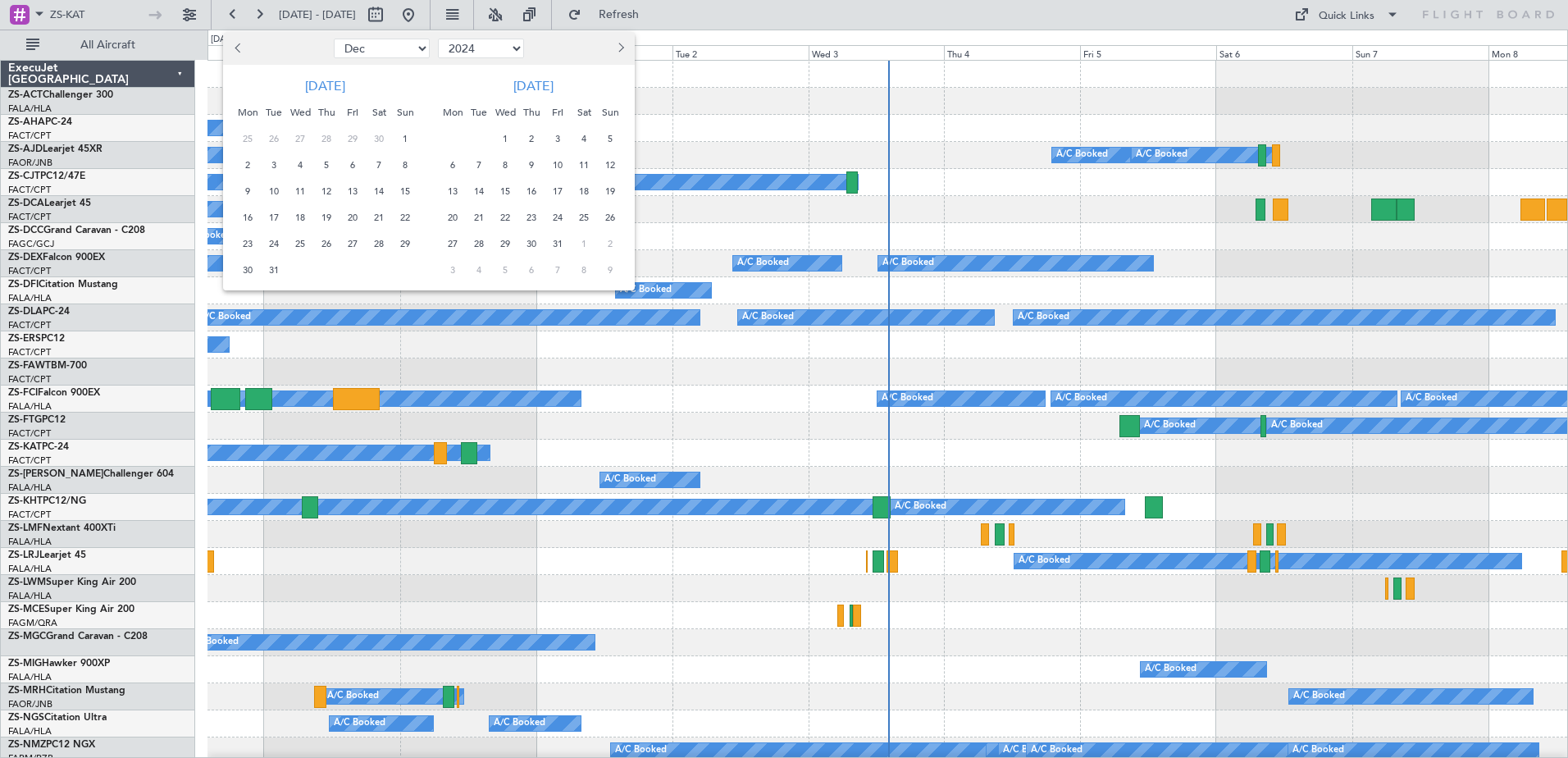
select select "11"
click at [753, 121] on div at bounding box center [784, 379] width 1568 height 758
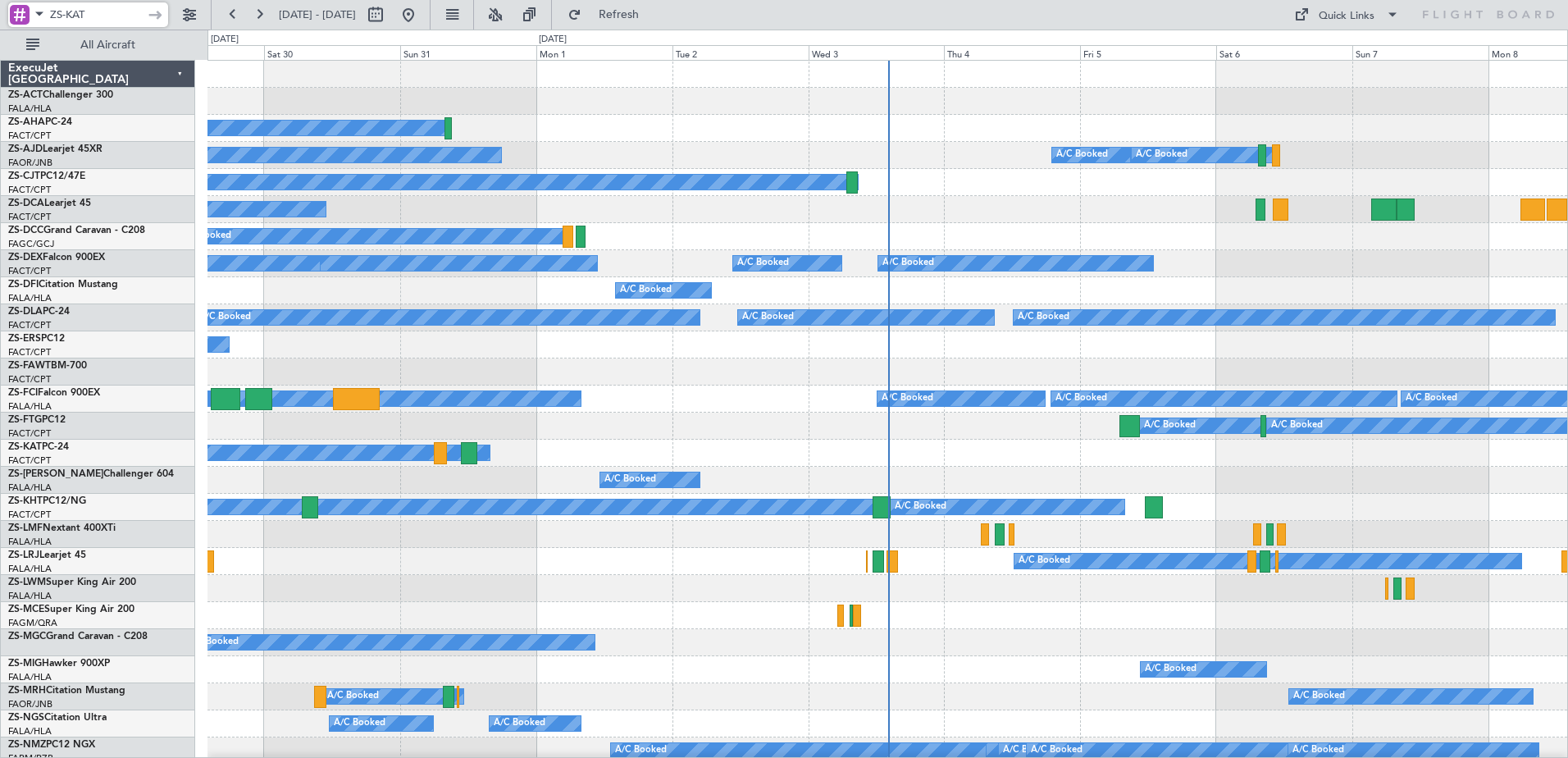
drag, startPoint x: 112, startPoint y: 16, endPoint x: 40, endPoint y: 17, distance: 72.0
click at [40, 17] on div "ZS-KAT" at bounding box center [88, 14] width 160 height 25
click at [389, 16] on button at bounding box center [376, 14] width 26 height 26
select select "11"
select select "2024"
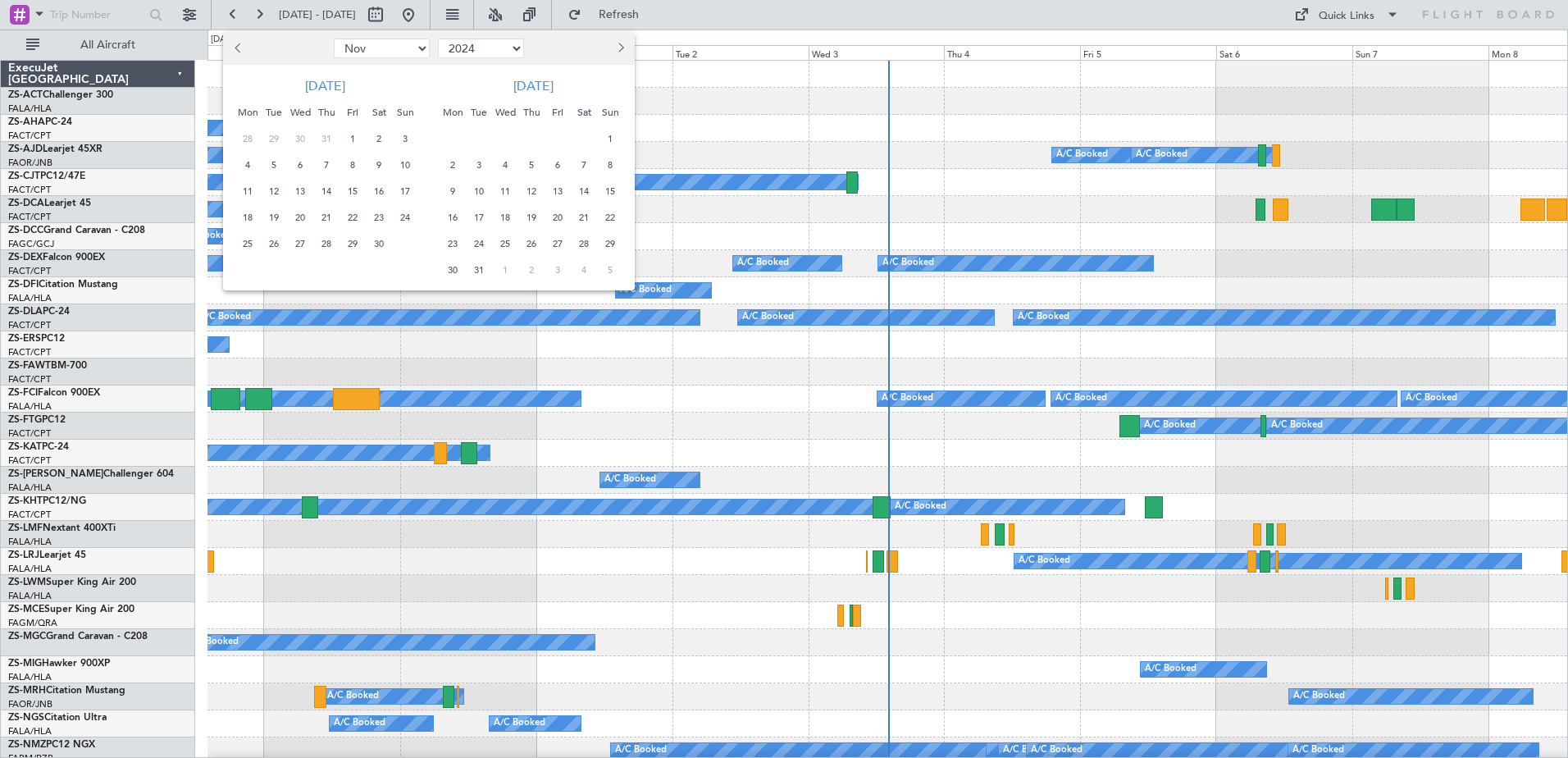
click at [90, 10] on div at bounding box center [784, 379] width 1568 height 758
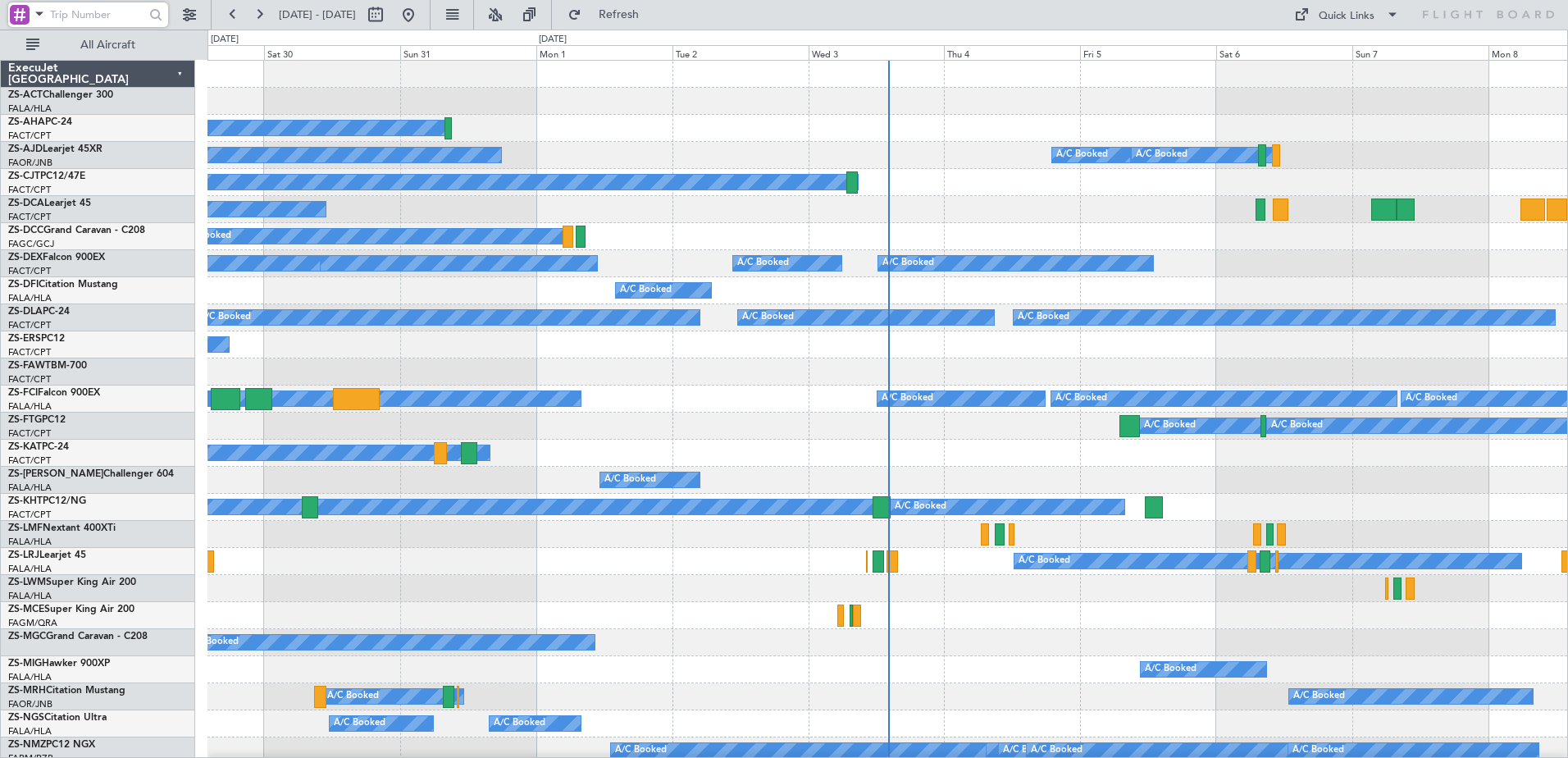
click at [85, 15] on input "text" at bounding box center [97, 14] width 95 height 25
type input "ZS-KAT"
click at [389, 14] on button at bounding box center [376, 14] width 26 height 26
select select "11"
select select "2024"
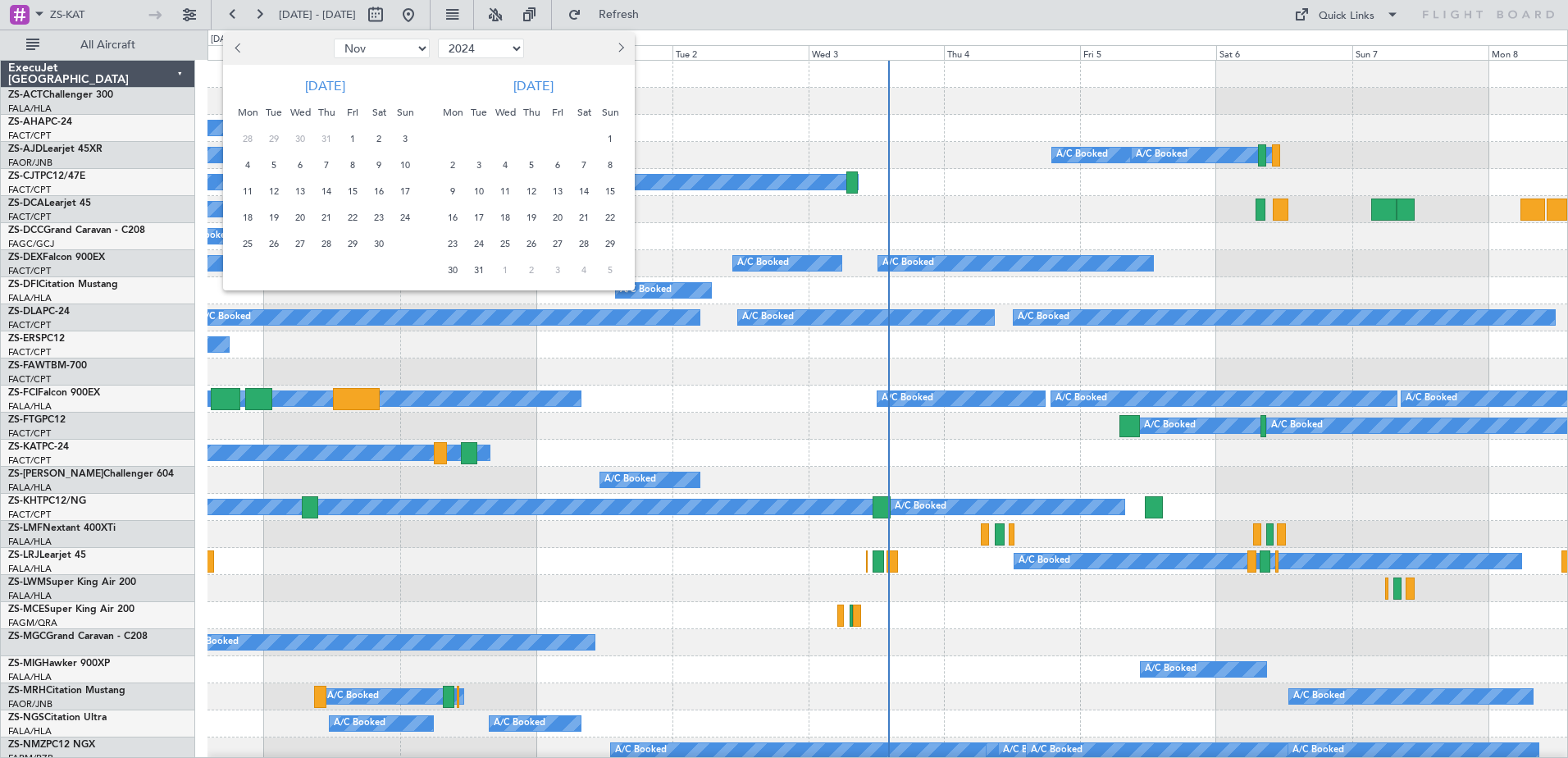
click at [242, 41] on button "Previous month" at bounding box center [238, 48] width 18 height 26
click at [242, 40] on button "Previous month" at bounding box center [238, 48] width 18 height 26
select select "9"
click at [268, 218] on span "17" at bounding box center [274, 217] width 20 height 20
click at [813, 387] on div at bounding box center [784, 379] width 1568 height 758
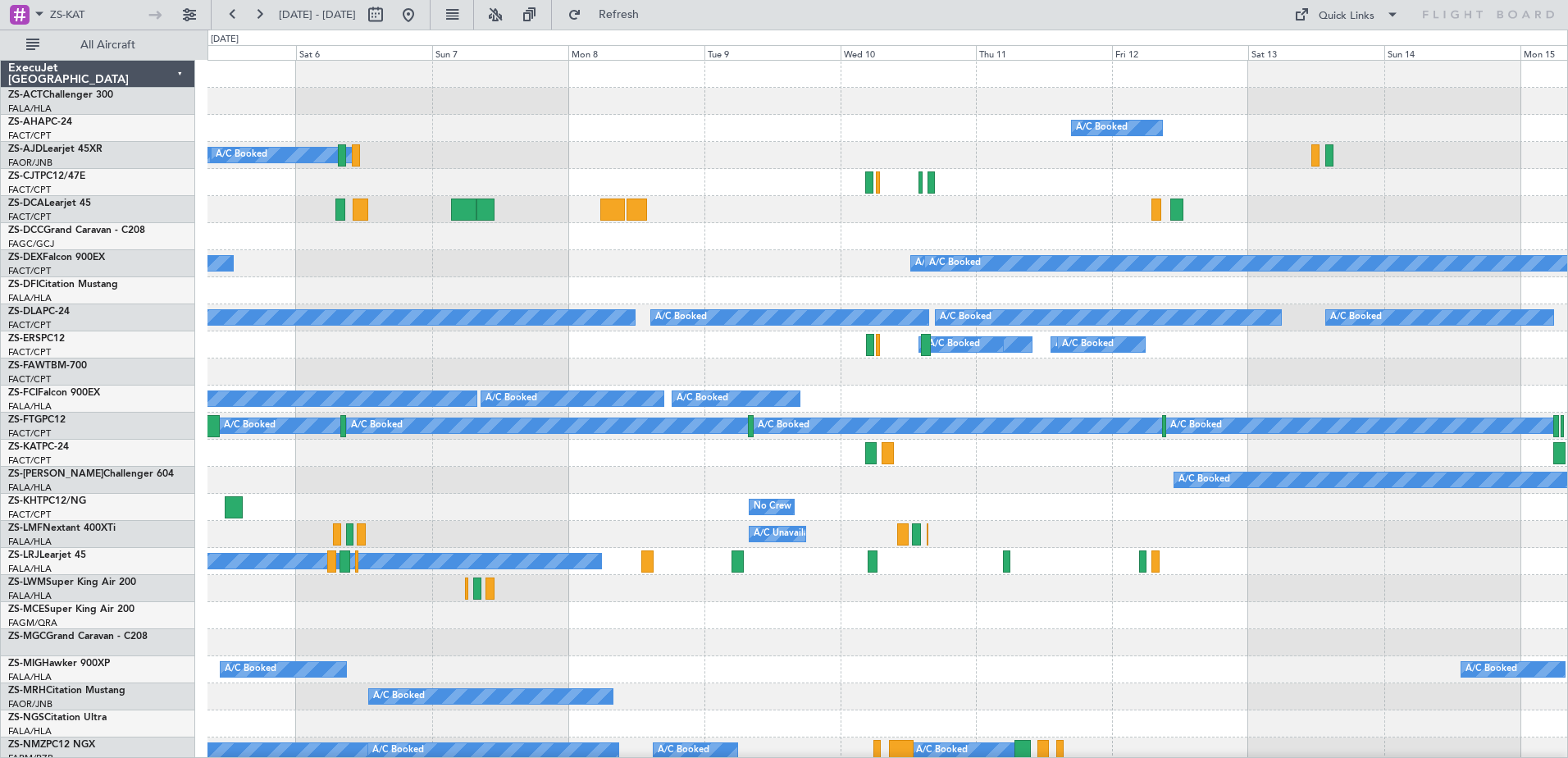
click at [125, 371] on div "A/C Booked A/C Booked A/C Booked A/C Booked A/C Booked A/C Booked A/C Booked A/…" at bounding box center [784, 393] width 1568 height 728
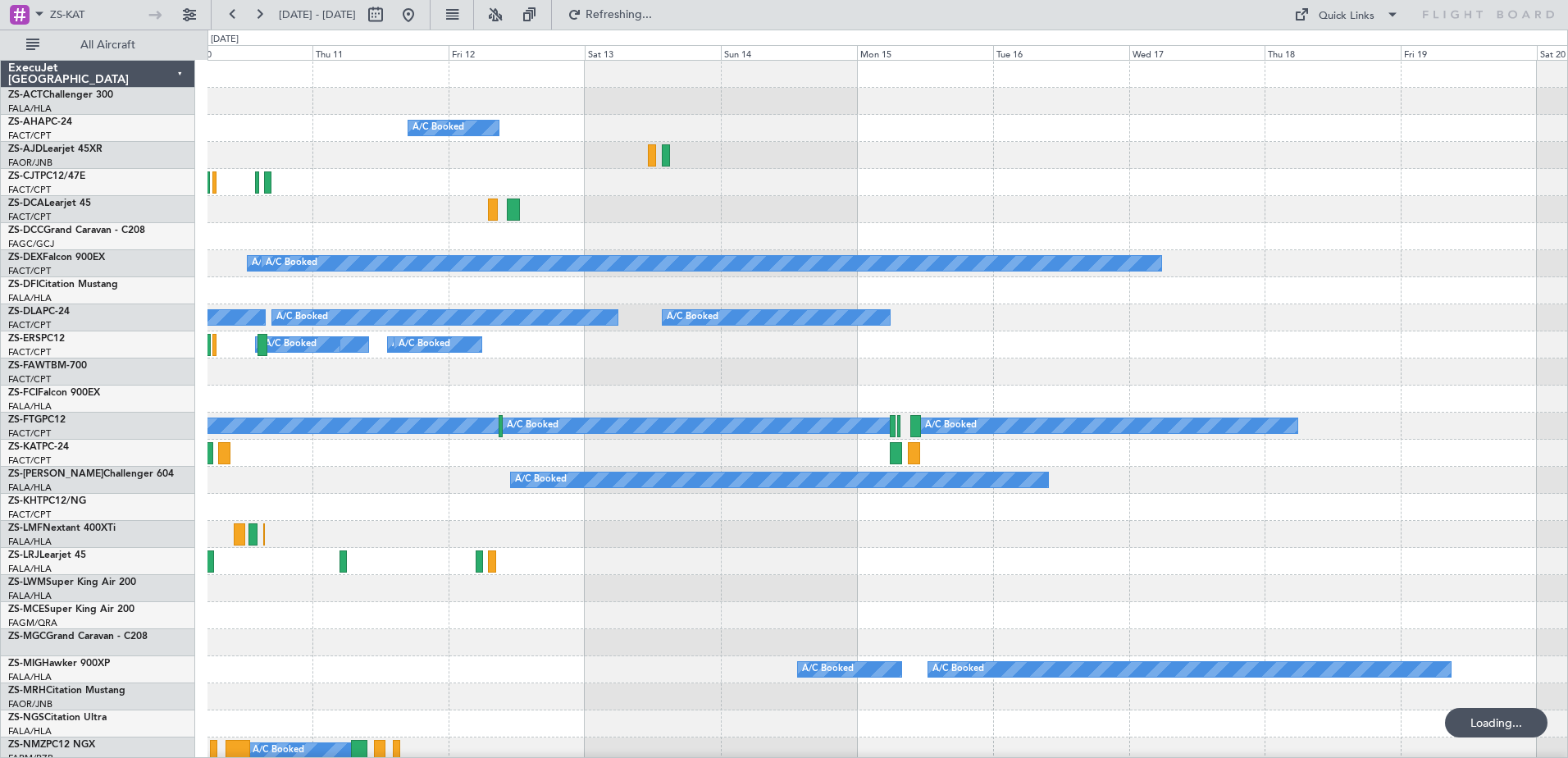
click at [284, 509] on div "A/C Booked A/C Booked A/C Booked A/C Booked A/C Booked A/C Booked A/C Booked A/…" at bounding box center [887, 629] width 1360 height 1137
